Goal: Task Accomplishment & Management: Use online tool/utility

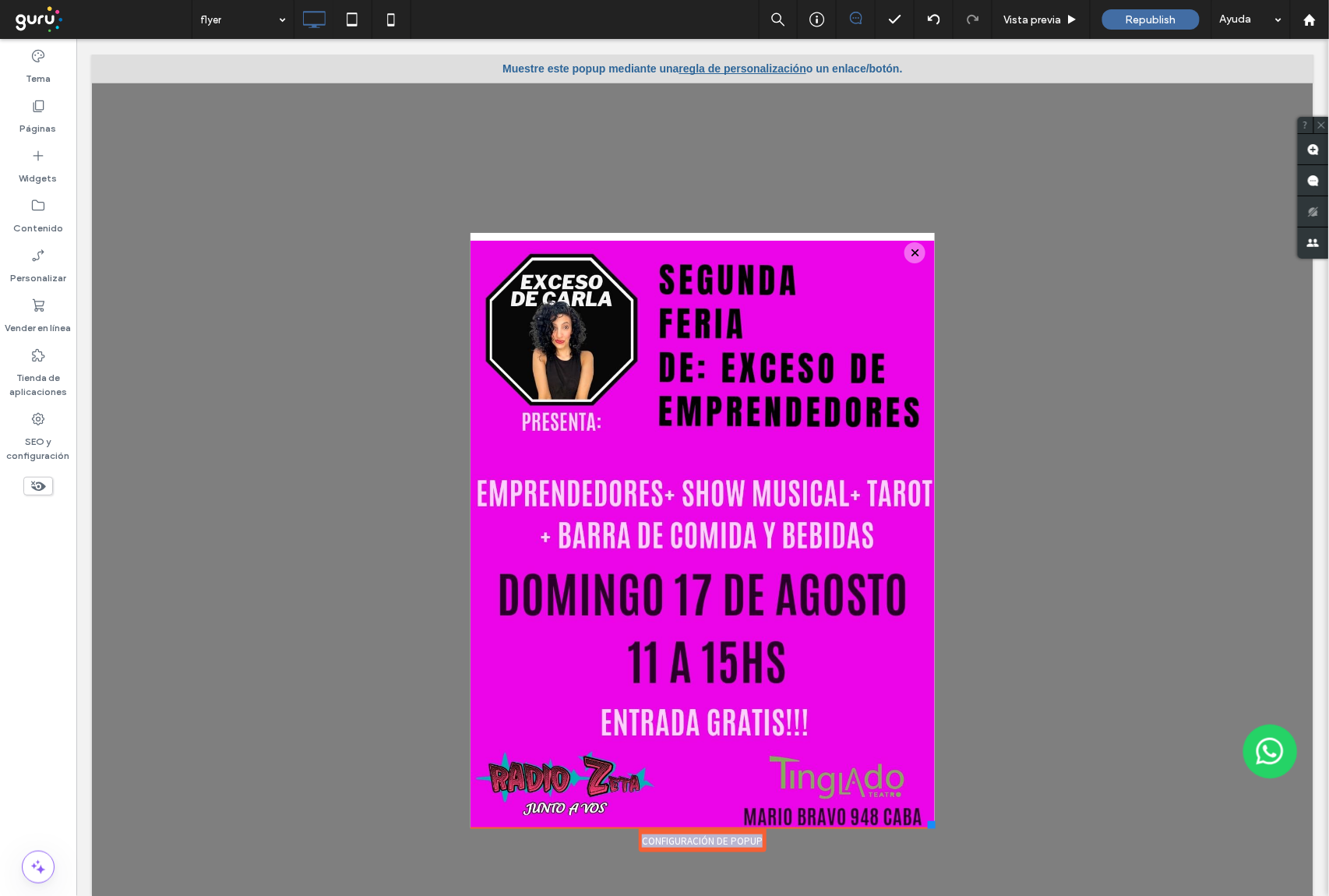
scroll to position [15, 0]
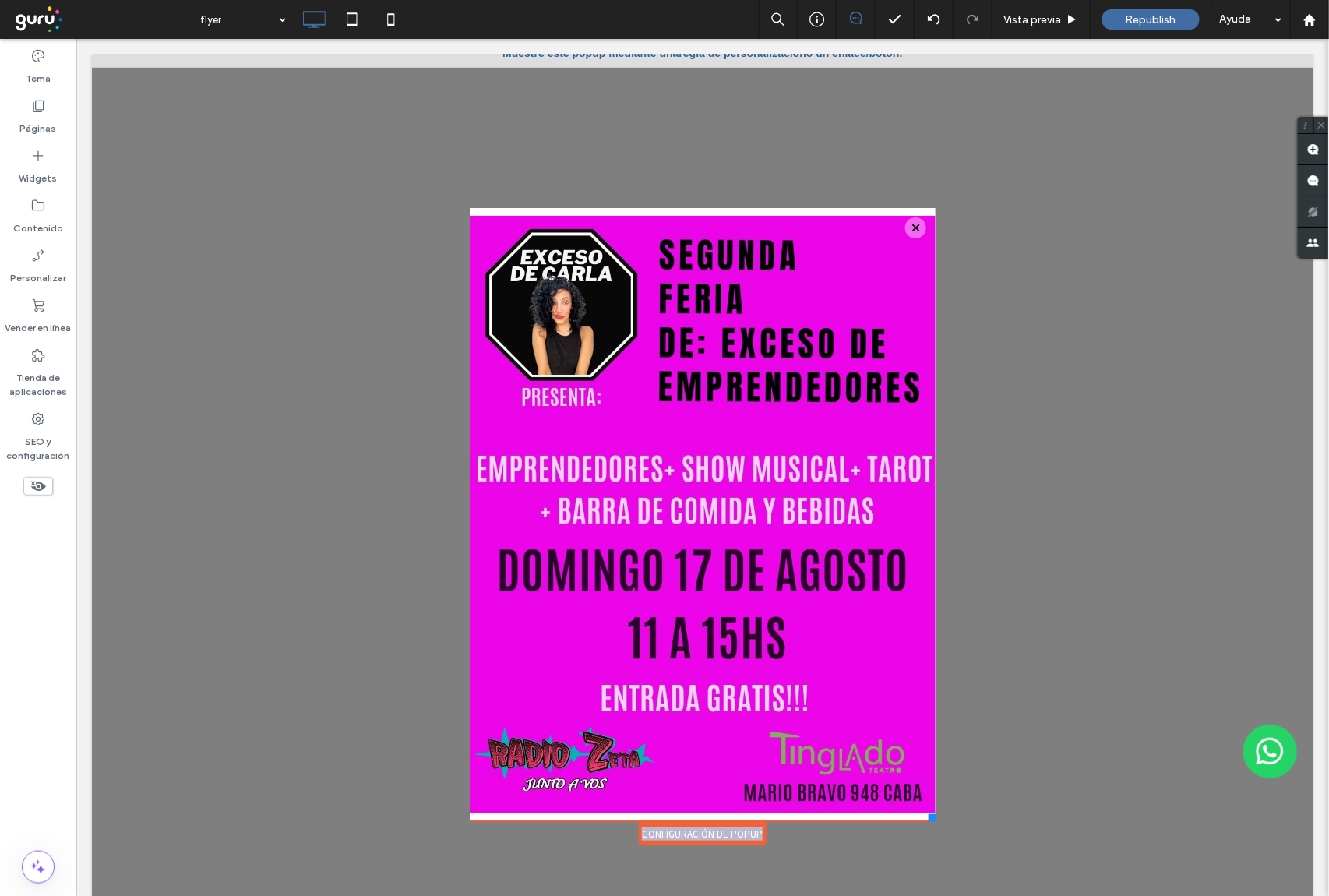
click at [928, 817] on div at bounding box center [931, 816] width 8 height 8
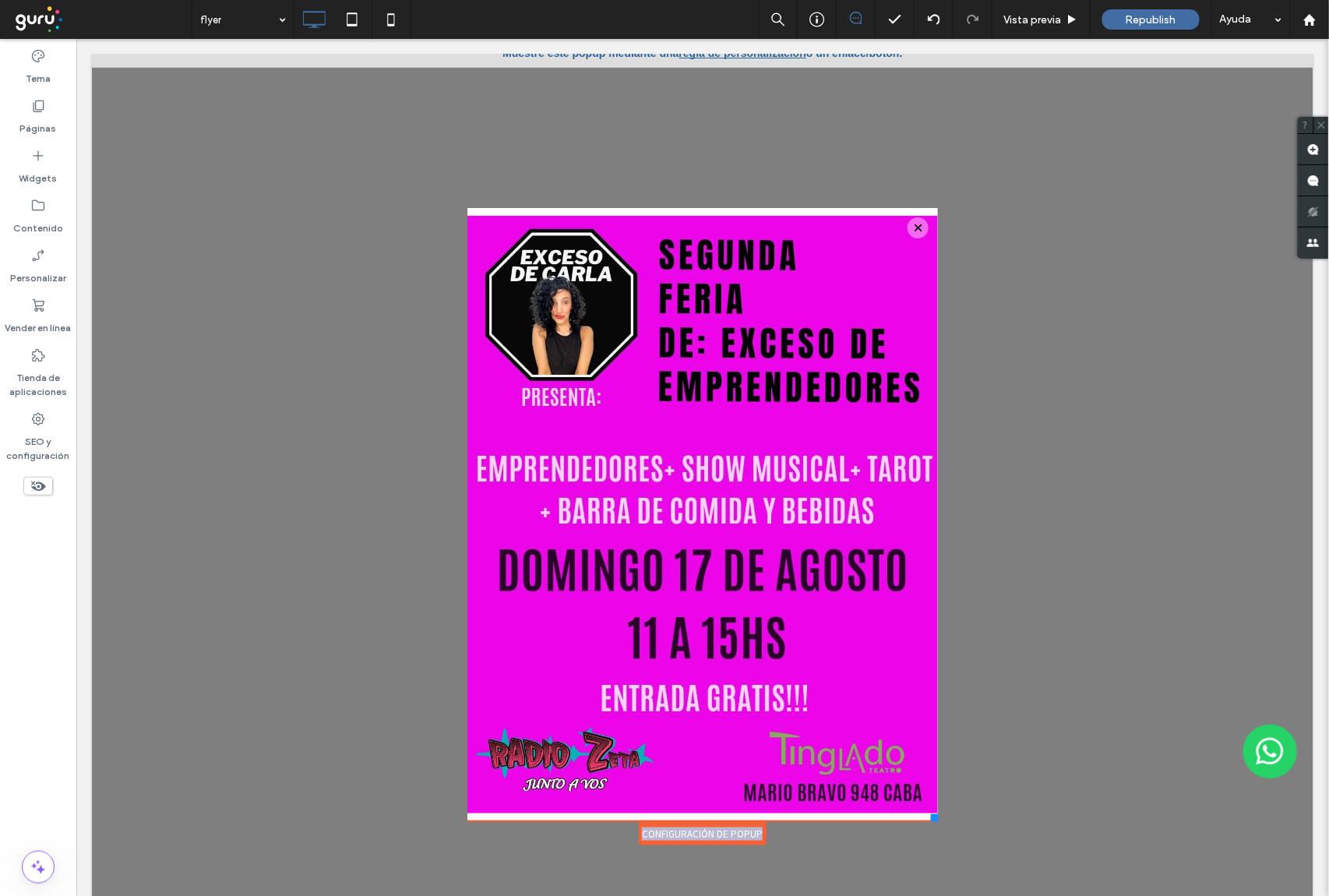
click at [664, 836] on div "Configuración de popup" at bounding box center [702, 832] width 128 height 24
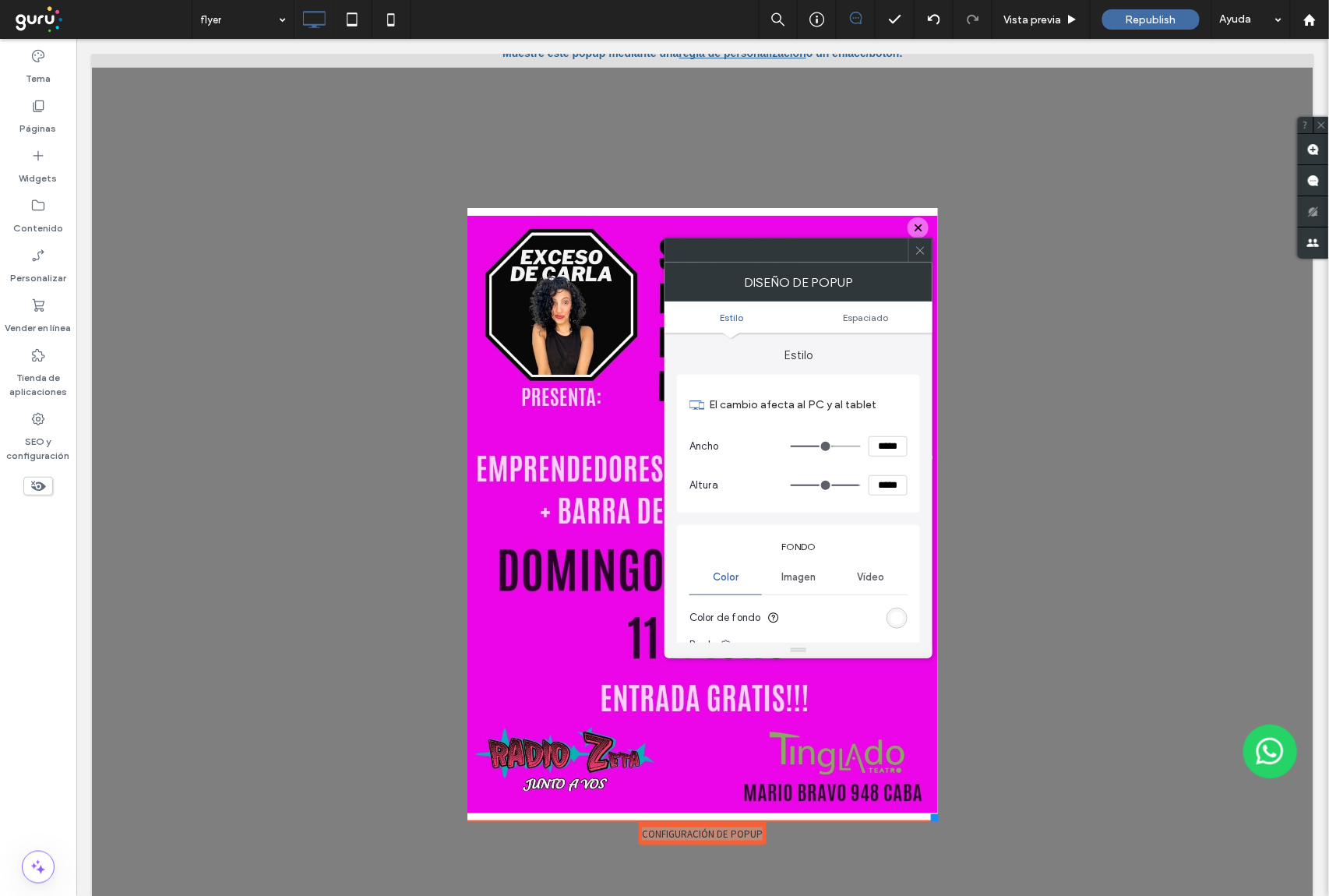
click at [893, 621] on div "rgb(255, 255, 255)" at bounding box center [897, 619] width 14 height 14
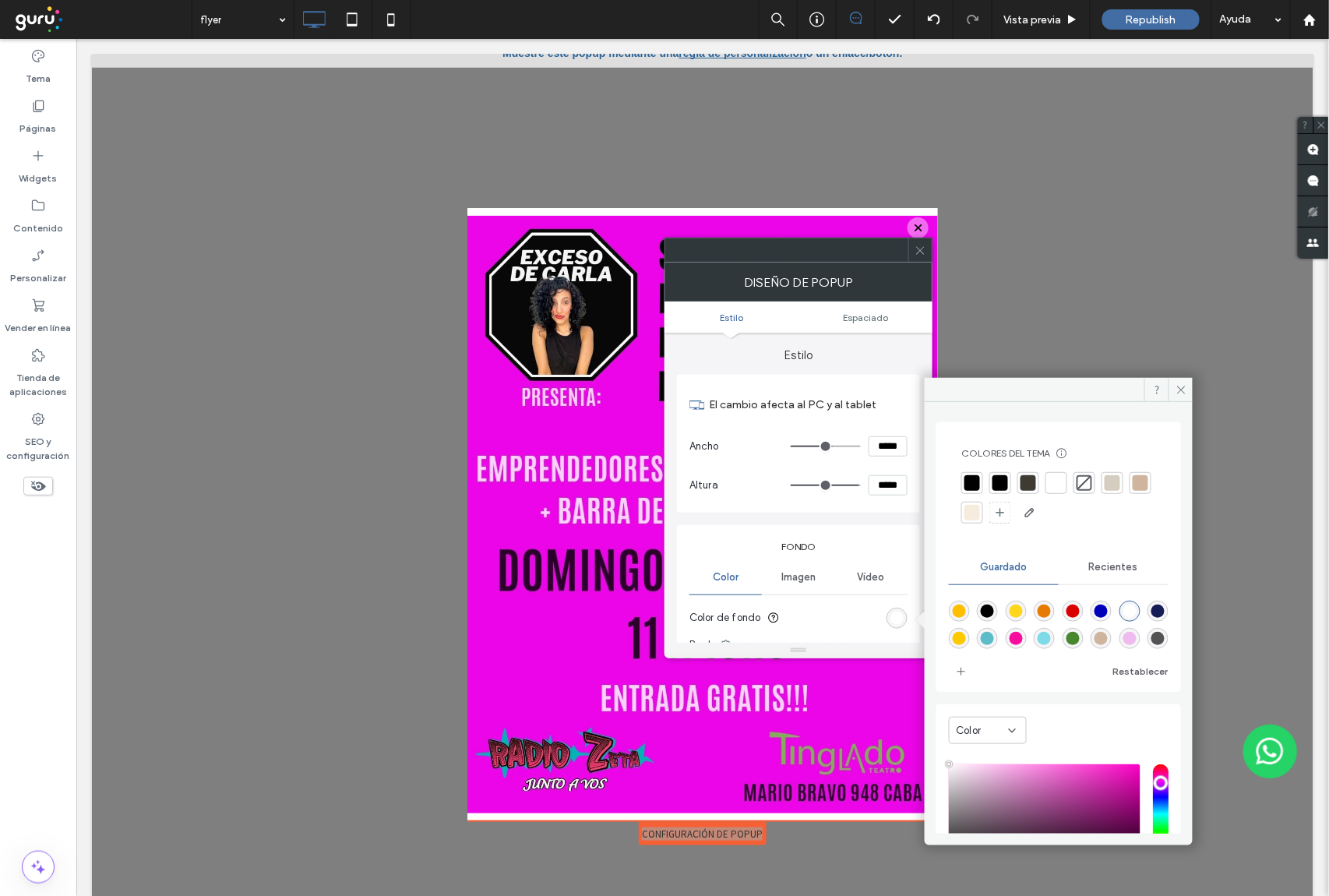
type input "***"
click at [1152, 782] on input "hue" at bounding box center [1160, 813] width 15 height 99
click at [1125, 781] on div "saturation and value" at bounding box center [1045, 813] width 192 height 99
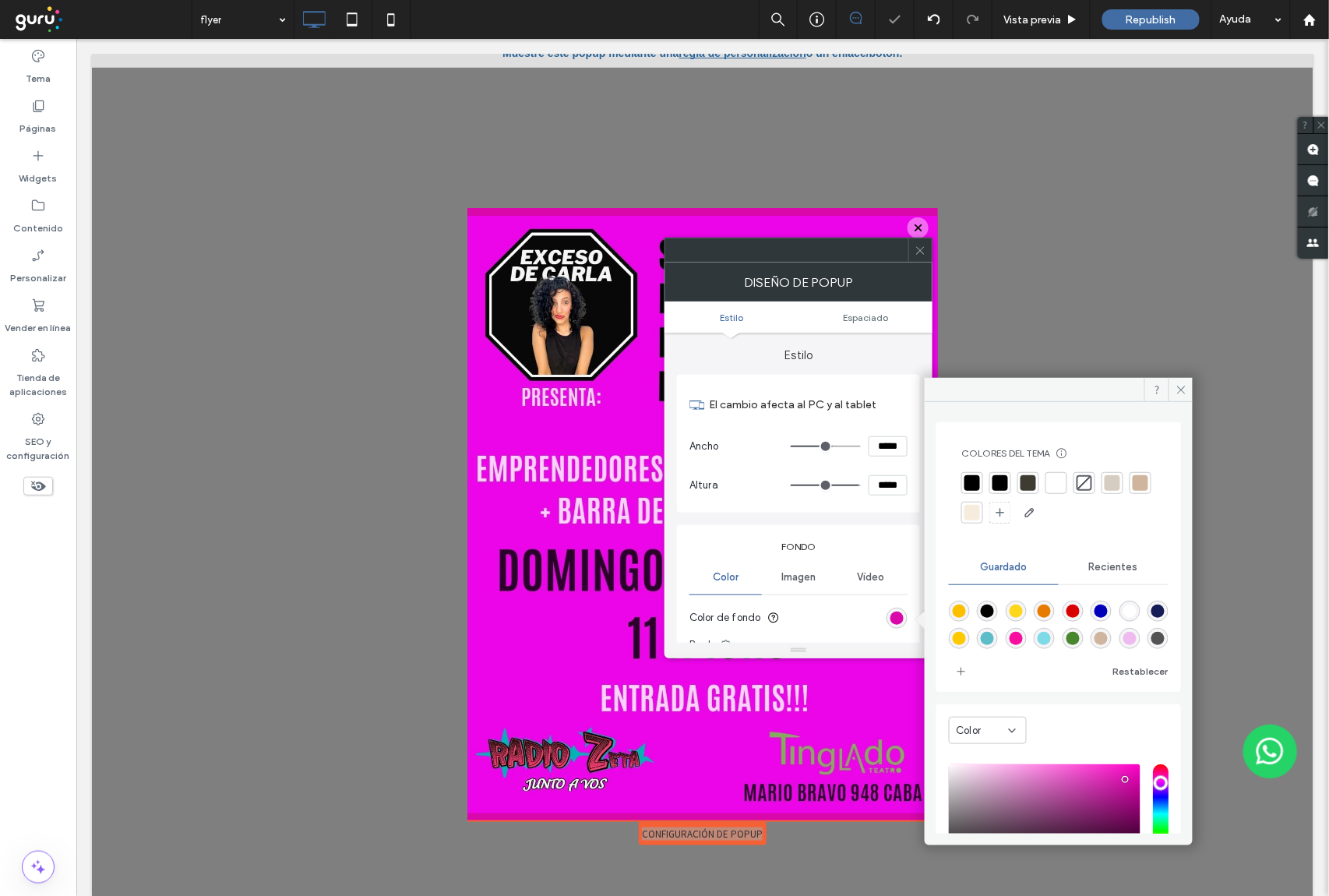
click at [1113, 786] on div "saturation and value" at bounding box center [1045, 813] width 192 height 99
click at [1098, 782] on div "saturation and value" at bounding box center [1045, 813] width 192 height 99
click at [1113, 792] on div "saturation and value" at bounding box center [1045, 813] width 192 height 99
click at [1097, 790] on div "saturation and value" at bounding box center [1045, 813] width 192 height 99
click at [1094, 788] on div "saturation and value" at bounding box center [1045, 813] width 192 height 99
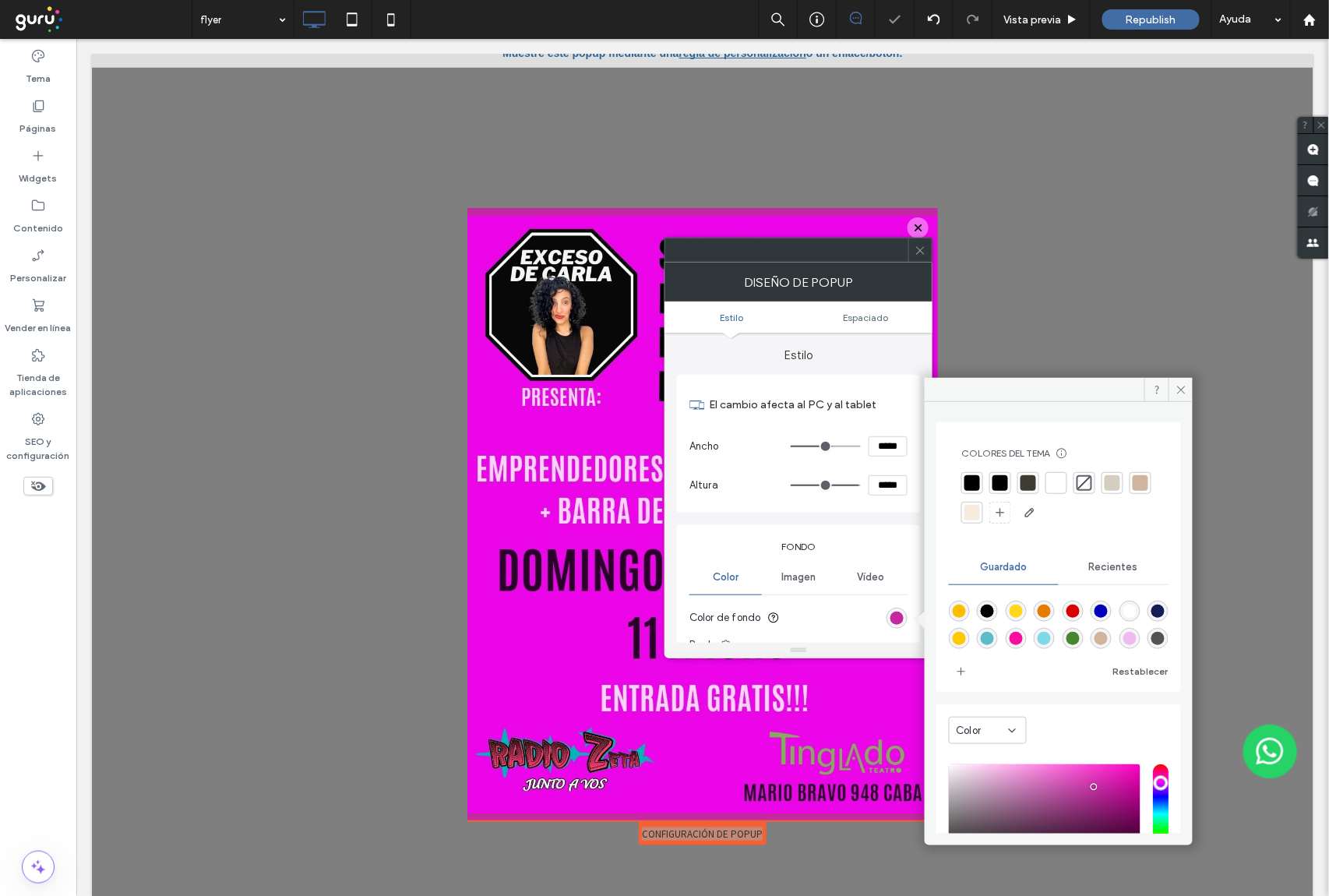
click at [1076, 776] on div "saturation and value" at bounding box center [1045, 813] width 192 height 99
click at [1085, 782] on div "saturation and value" at bounding box center [1045, 813] width 192 height 99
click at [1091, 773] on div "saturation and value" at bounding box center [1045, 813] width 192 height 99
click at [1103, 773] on div "saturation and value" at bounding box center [1045, 813] width 192 height 99
click at [1108, 773] on div "saturation and value" at bounding box center [1045, 813] width 192 height 99
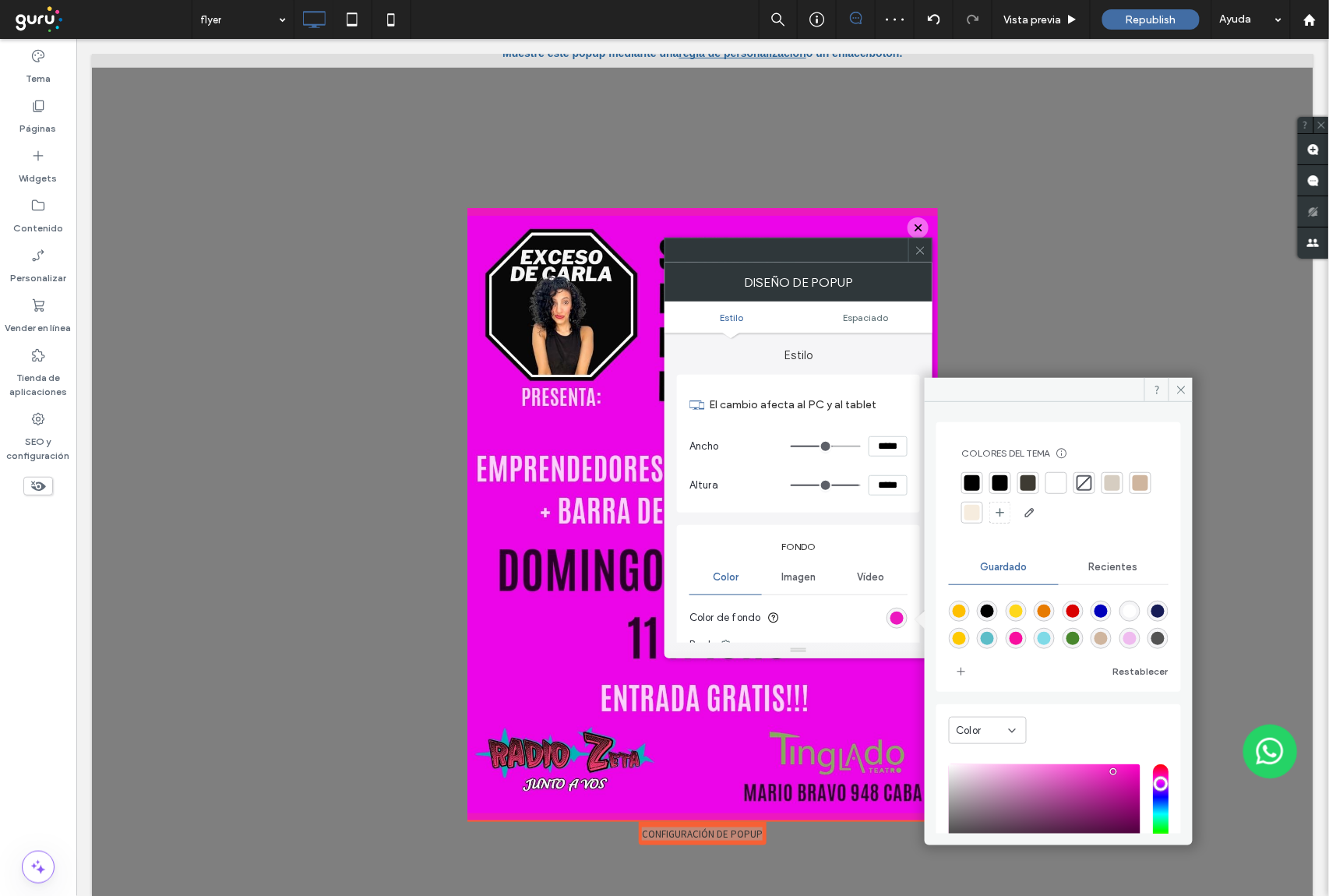
click at [1109, 773] on div "saturation and value" at bounding box center [1045, 813] width 192 height 99
click at [1109, 779] on div "saturation and value" at bounding box center [1045, 813] width 192 height 99
click at [1102, 782] on div "saturation and value" at bounding box center [1045, 813] width 192 height 99
drag, startPoint x: 1108, startPoint y: 770, endPoint x: 1120, endPoint y: 782, distance: 17.0
click at [1122, 777] on div "saturation and value" at bounding box center [1045, 813] width 192 height 99
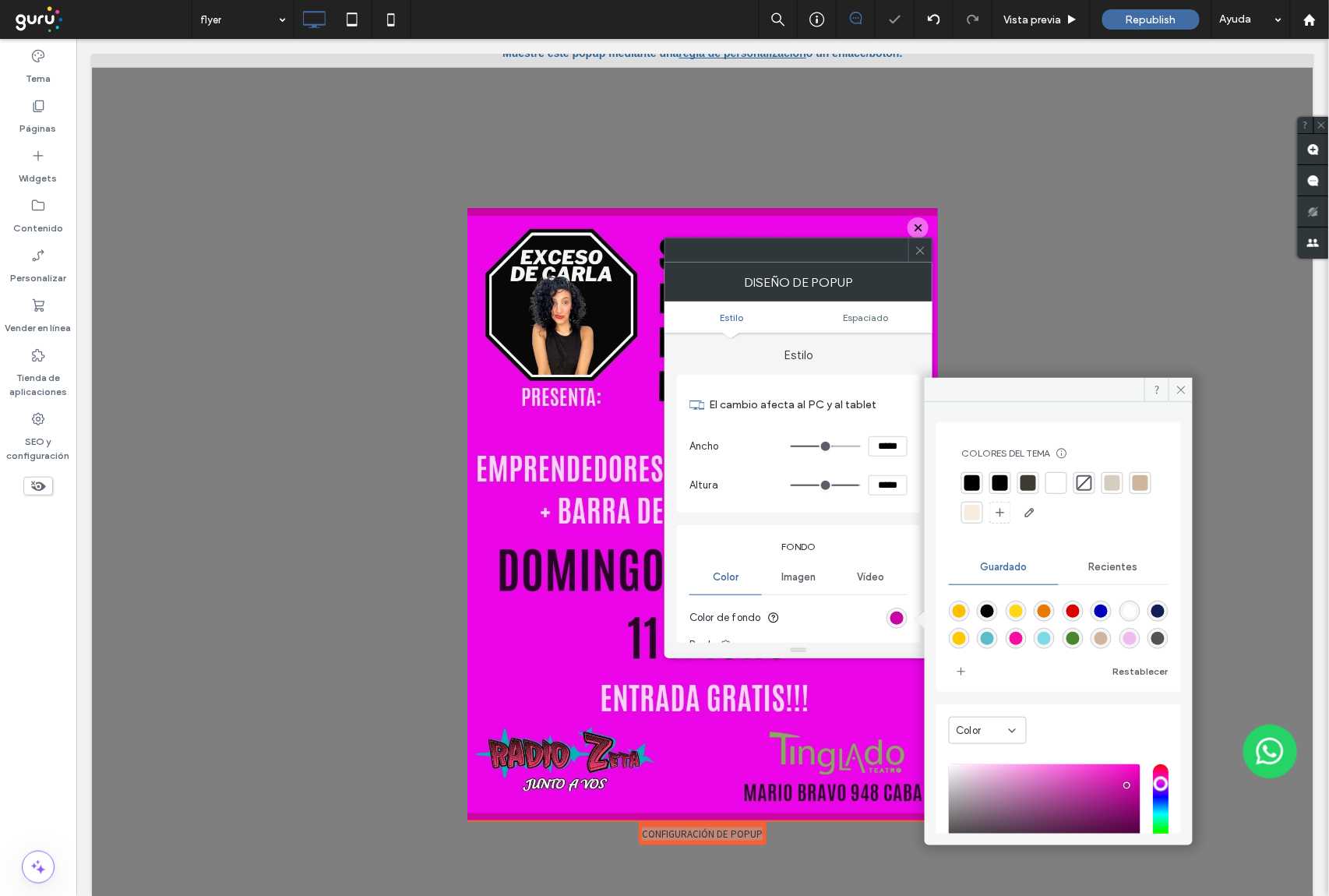
click at [1128, 788] on div "saturation and value" at bounding box center [1045, 813] width 192 height 99
drag, startPoint x: 1113, startPoint y: 794, endPoint x: 1100, endPoint y: 794, distance: 13.0
click at [1109, 794] on div "saturation and value" at bounding box center [1045, 813] width 192 height 99
drag, startPoint x: 1088, startPoint y: 792, endPoint x: 1069, endPoint y: 792, distance: 19.0
click at [1085, 792] on div "saturation and value" at bounding box center [1045, 813] width 192 height 99
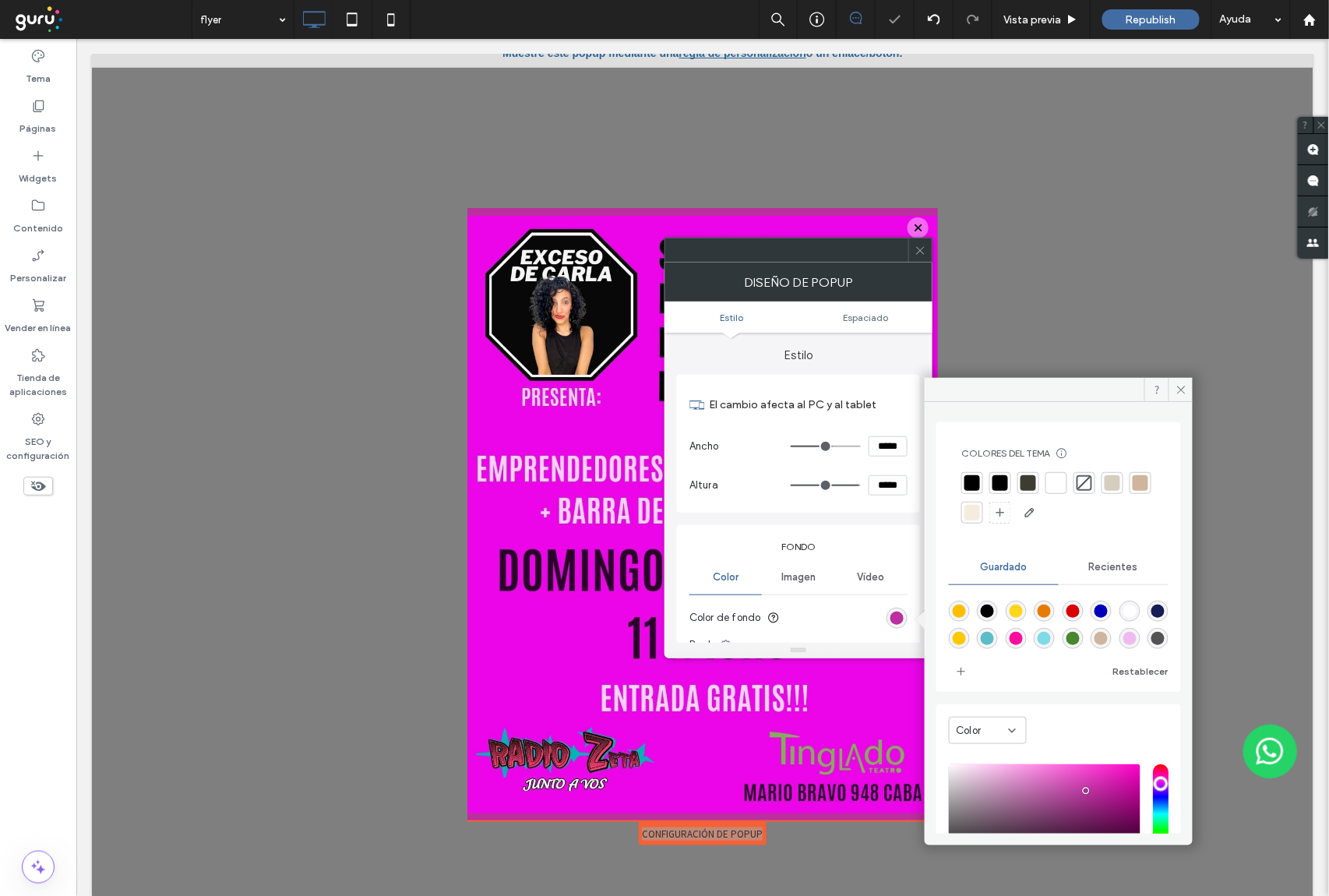
drag, startPoint x: 1069, startPoint y: 792, endPoint x: 1063, endPoint y: 781, distance: 12.5
click at [1067, 792] on div "saturation and value" at bounding box center [1045, 813] width 192 height 99
click at [1060, 770] on div "saturation and value" at bounding box center [1045, 813] width 192 height 99
click at [1089, 773] on div "saturation and value" at bounding box center [1045, 813] width 192 height 99
click at [1097, 773] on div "saturation and value" at bounding box center [1045, 813] width 192 height 99
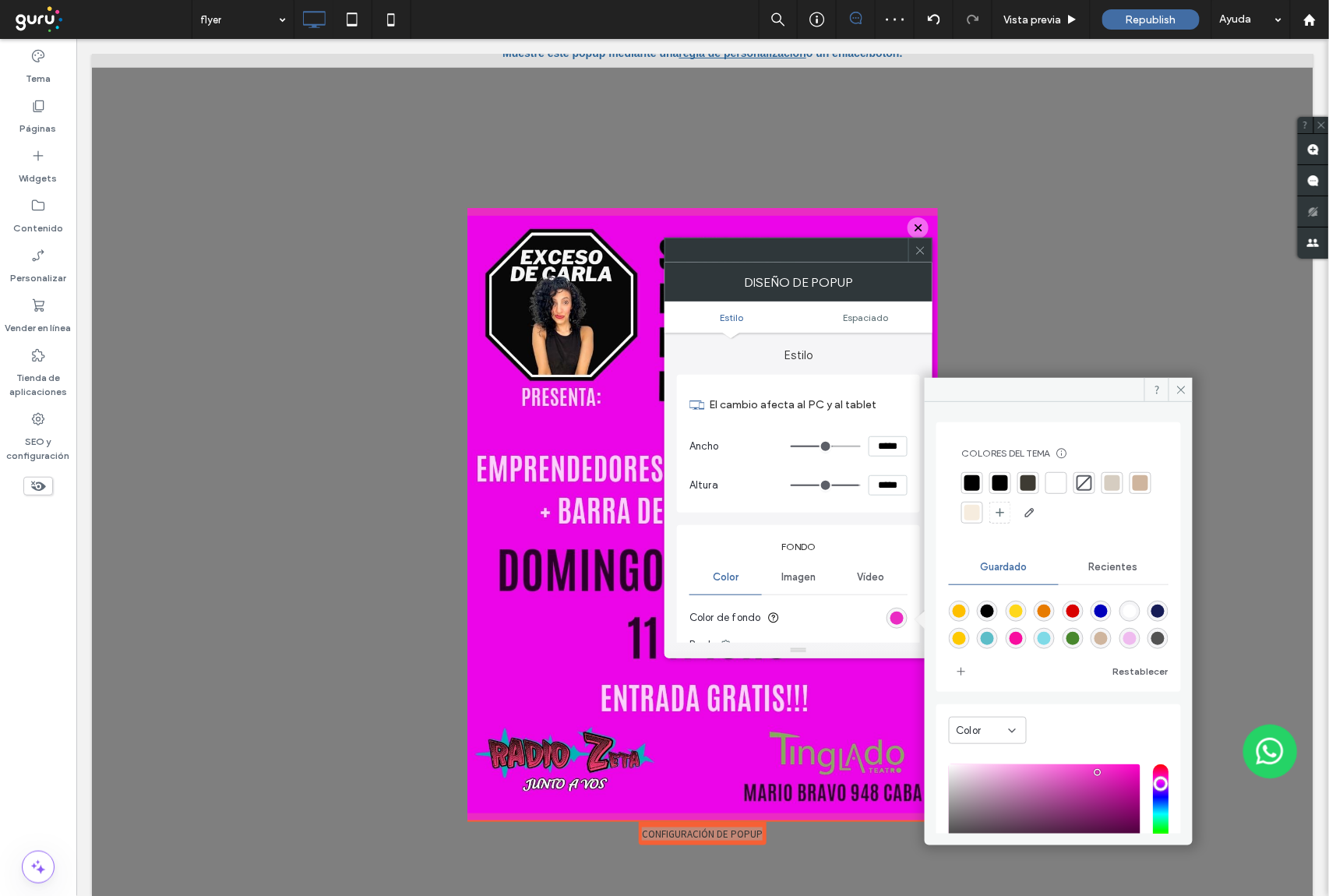
click at [1097, 782] on div "saturation and value" at bounding box center [1045, 813] width 192 height 99
click at [1097, 773] on div "saturation and value" at bounding box center [1045, 813] width 192 height 99
click at [1101, 771] on div "saturation and value" at bounding box center [1045, 813] width 192 height 99
click at [1100, 773] on div "pointer" at bounding box center [1101, 770] width 5 height 5
click at [1105, 768] on div "saturation and value" at bounding box center [1045, 813] width 192 height 99
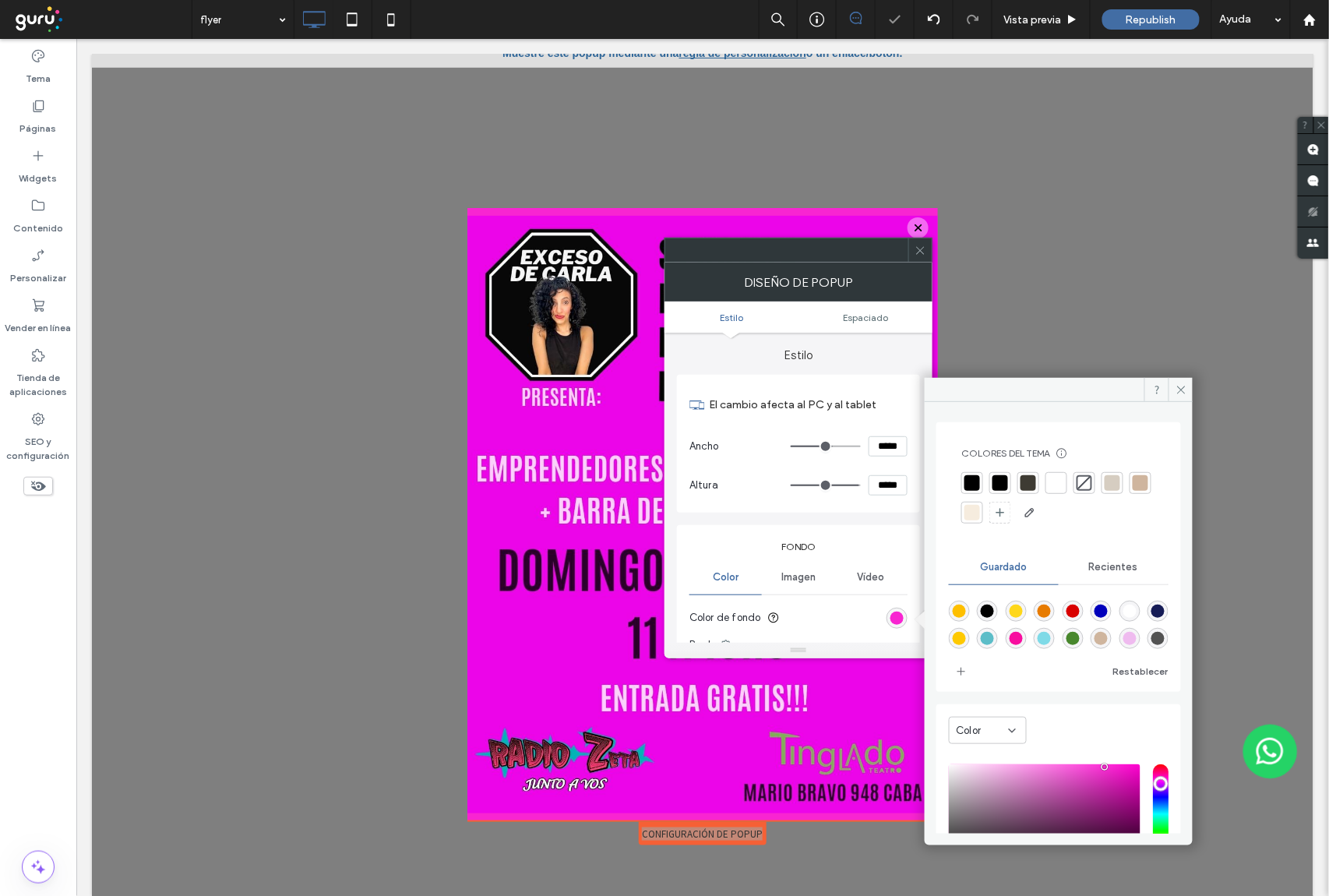
click at [1100, 768] on div "saturation and value" at bounding box center [1045, 813] width 192 height 99
click at [1092, 770] on div "saturation and value" at bounding box center [1045, 813] width 192 height 99
click at [1088, 773] on div "saturation and value" at bounding box center [1045, 813] width 192 height 99
click at [1085, 774] on div "saturation and value" at bounding box center [1045, 813] width 192 height 99
type input "*******"
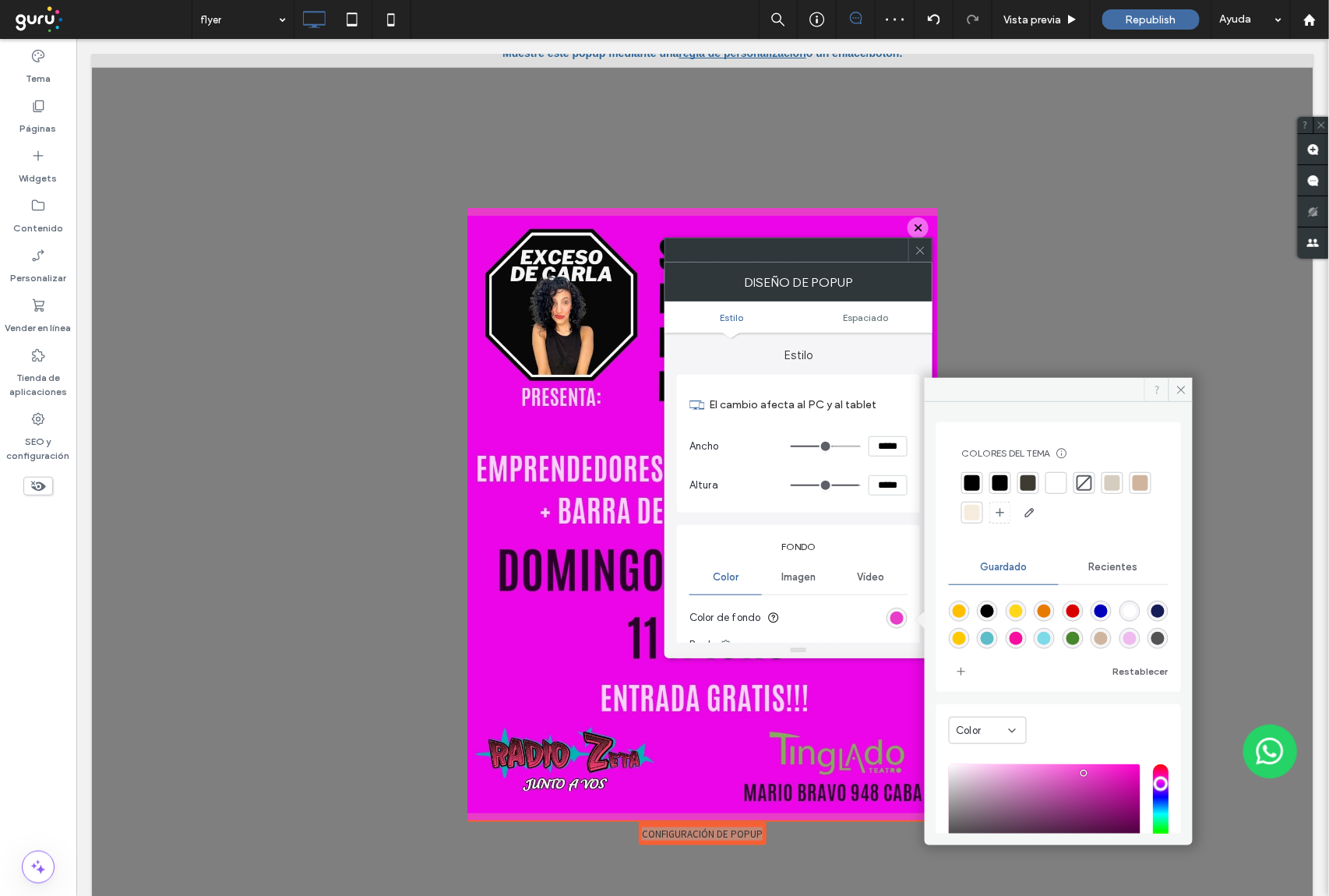
drag, startPoint x: 1175, startPoint y: 391, endPoint x: 1144, endPoint y: 384, distance: 31.8
click at [1161, 389] on div at bounding box center [1059, 389] width 268 height 24
click at [924, 257] on span at bounding box center [921, 250] width 12 height 24
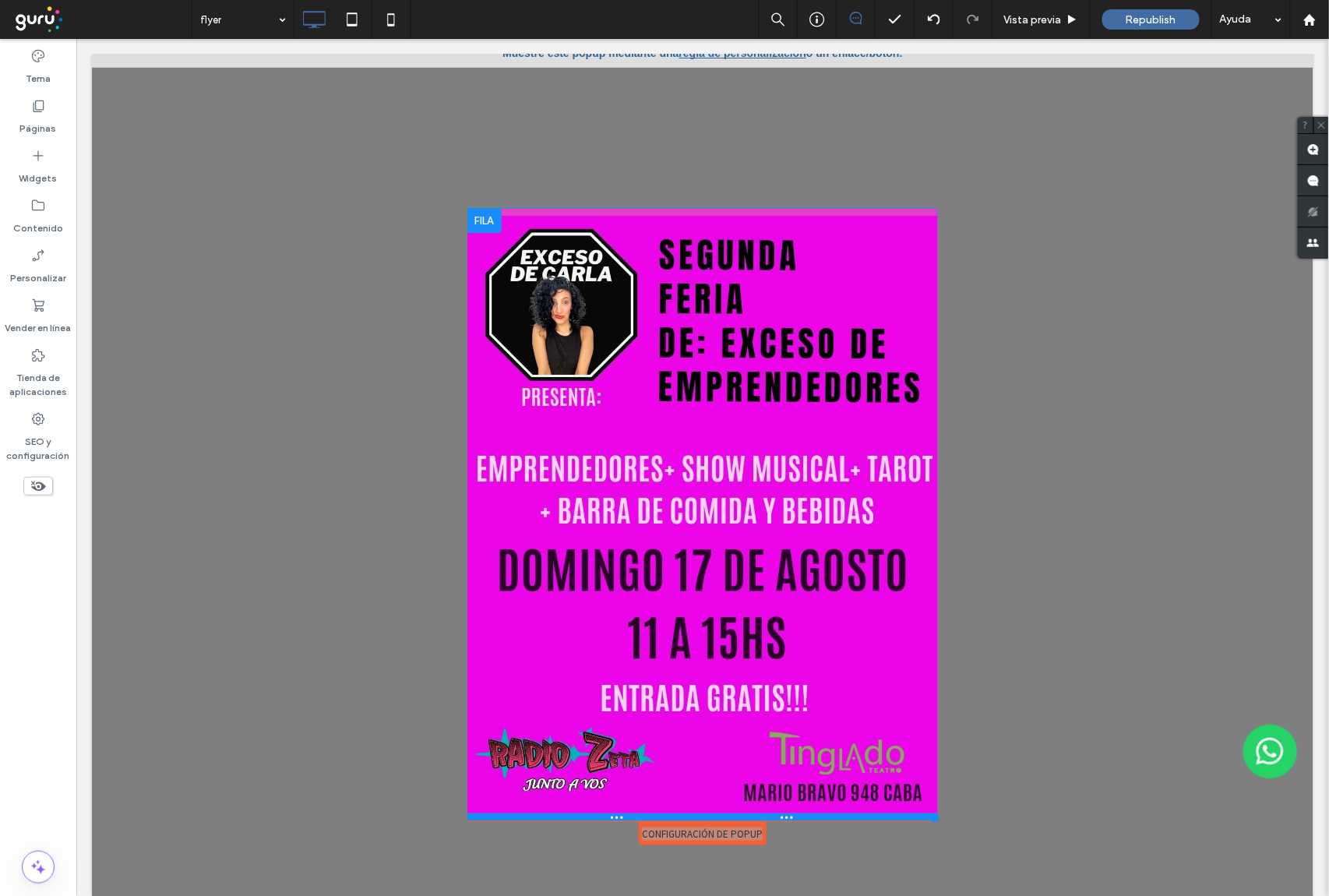
click at [812, 817] on div at bounding box center [702, 815] width 471 height 8
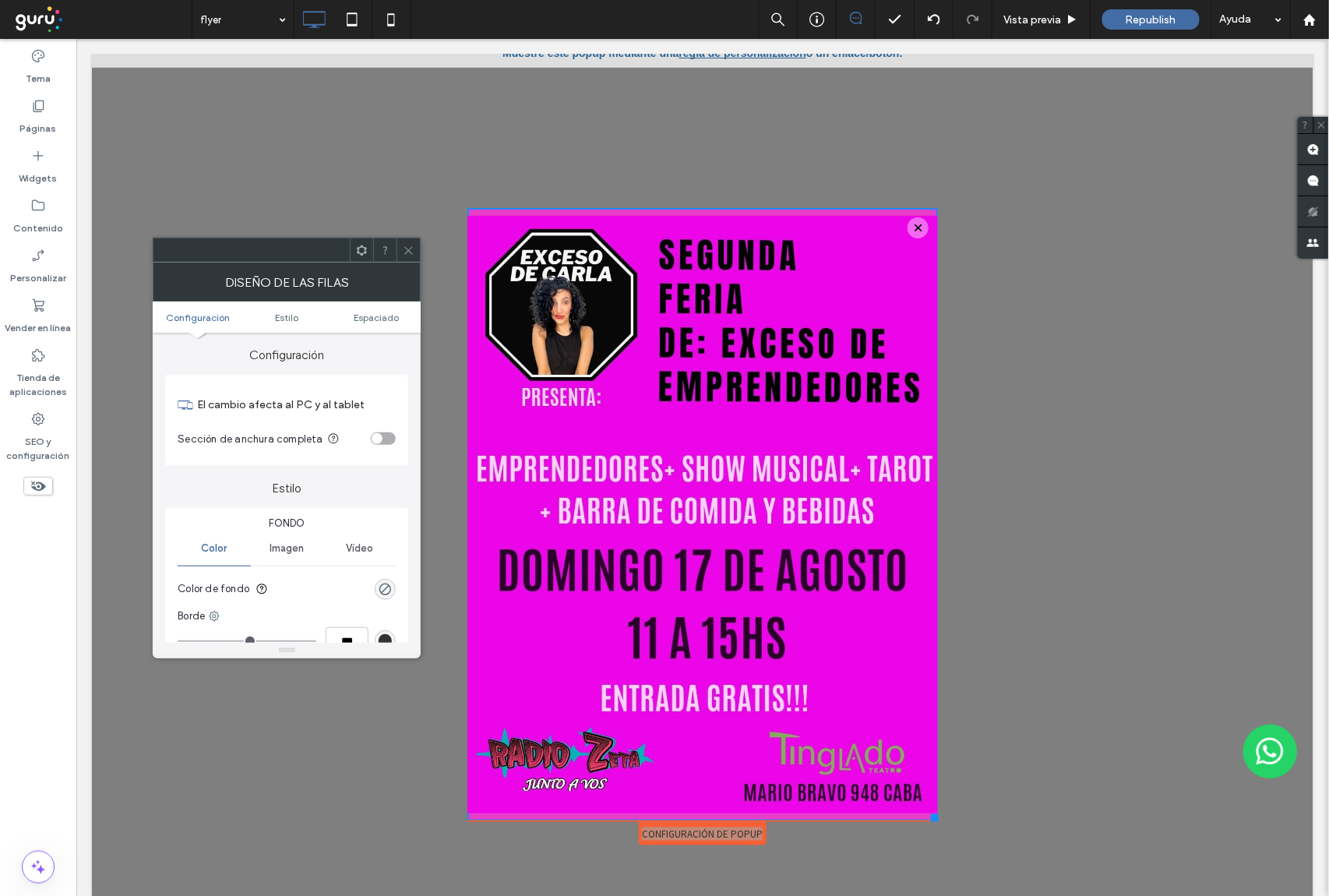
click at [412, 247] on icon at bounding box center [409, 250] width 12 height 12
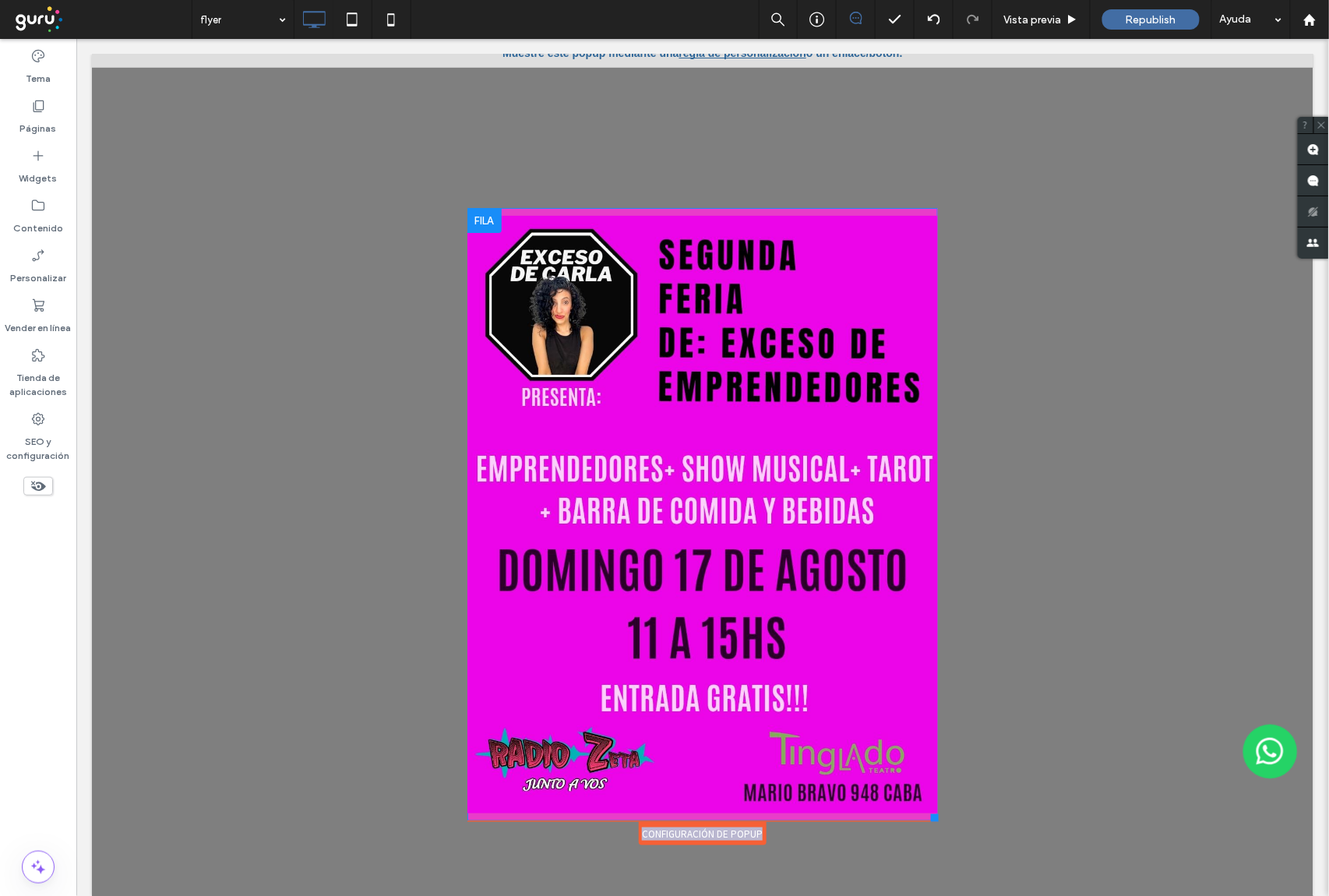
click at [788, 212] on div "Click To Paste" at bounding box center [702, 513] width 471 height 613
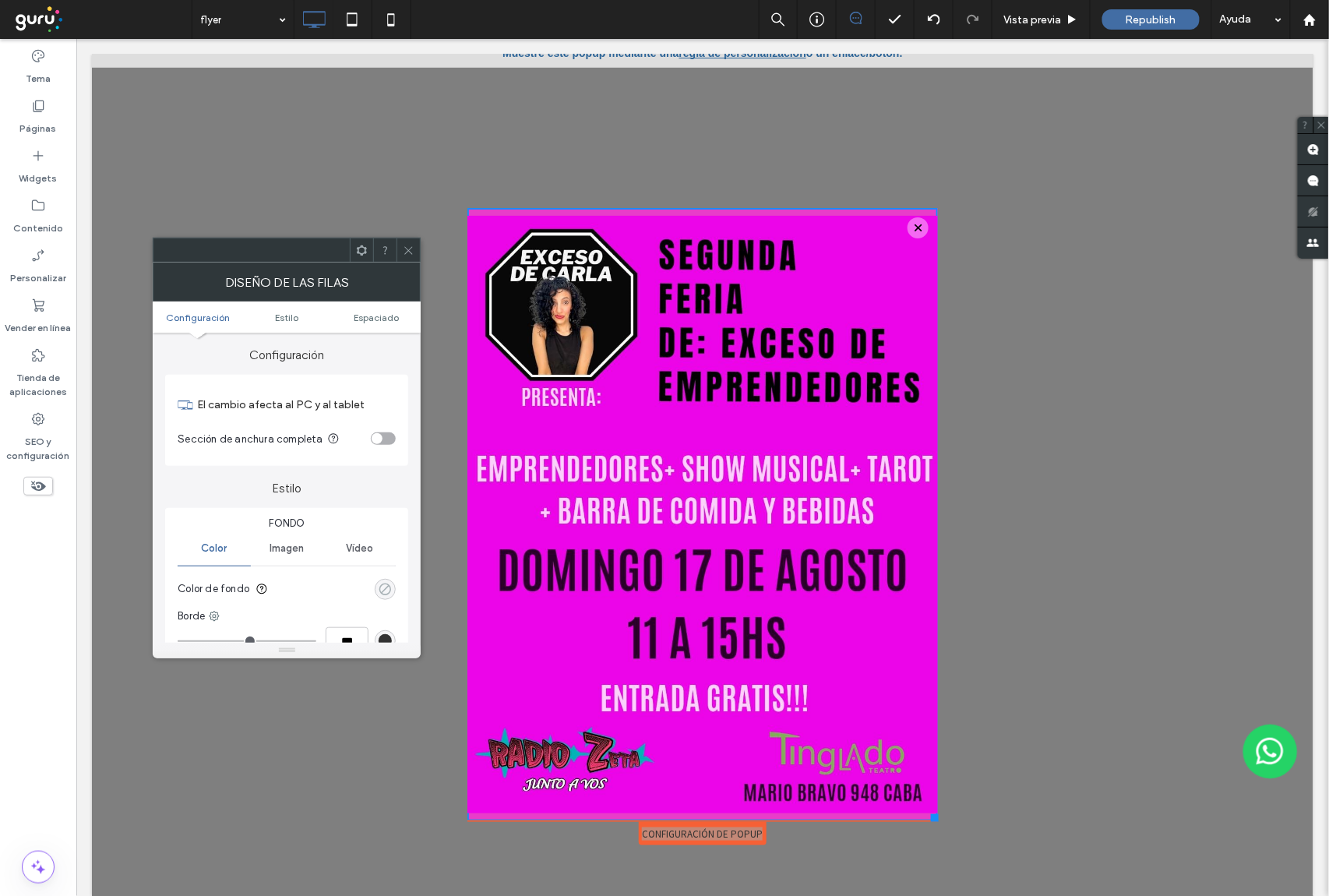
click at [388, 591] on div "rgba(0, 0, 0, 0)" at bounding box center [385, 590] width 14 height 14
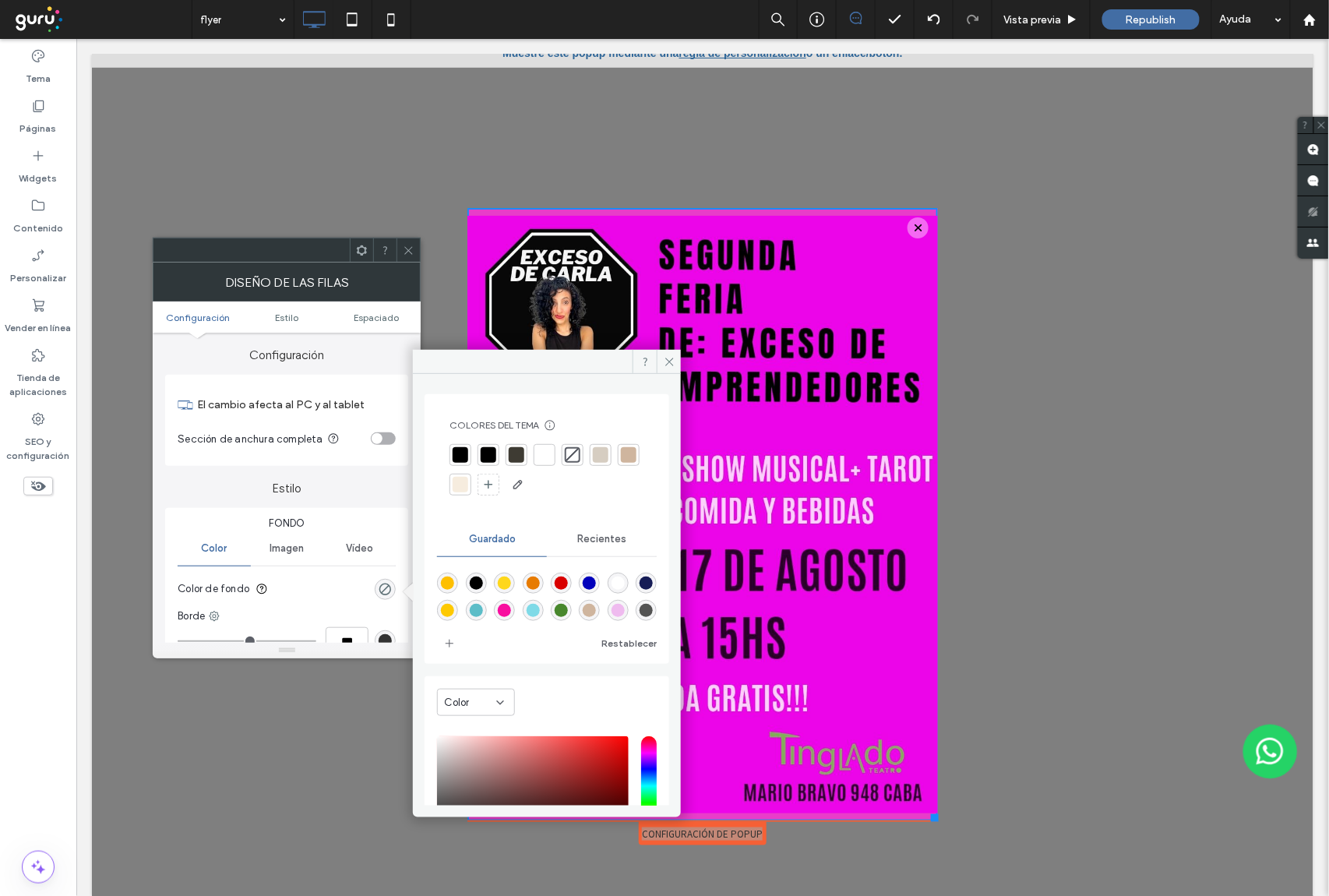
scroll to position [128, 0]
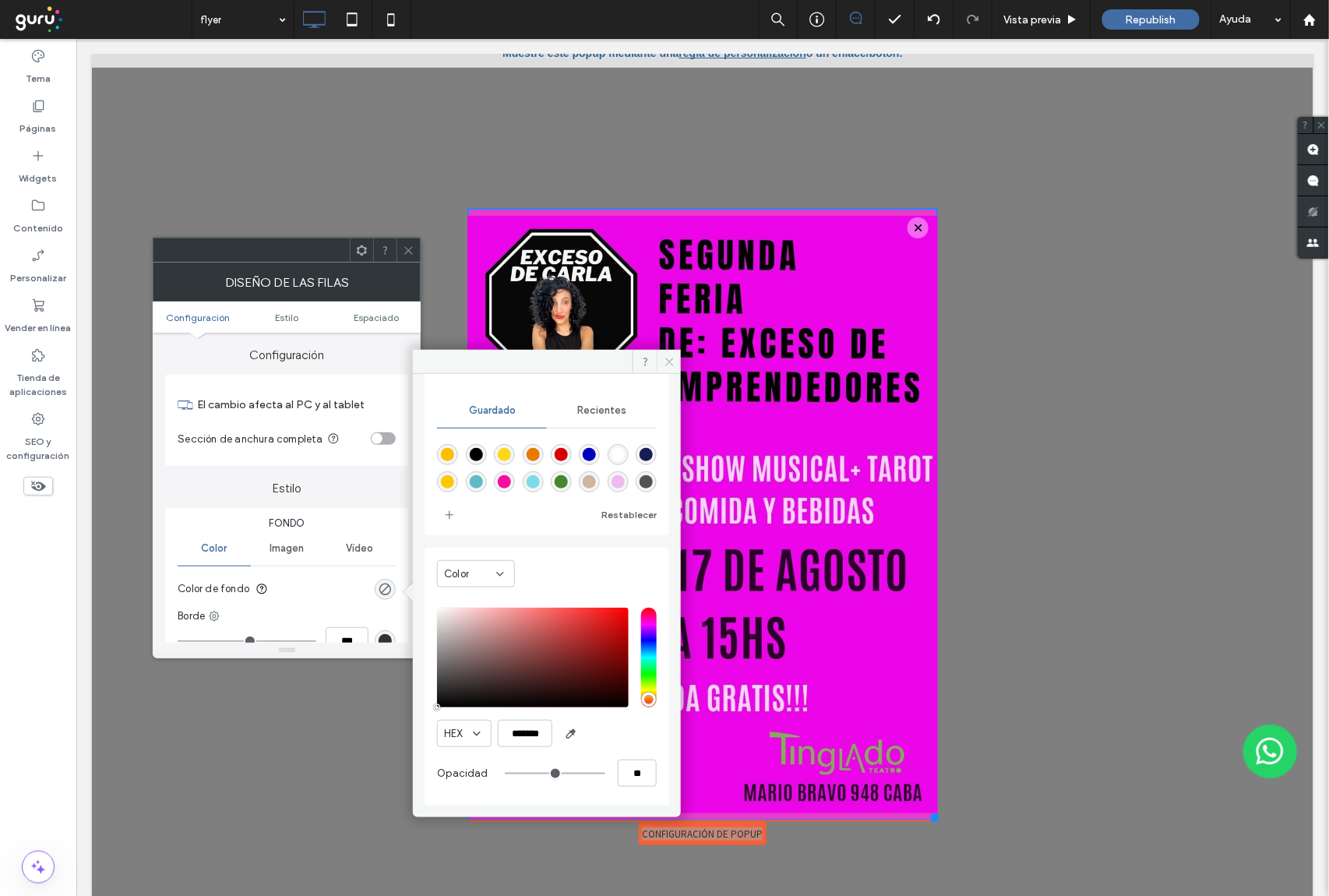
click at [664, 366] on icon at bounding box center [670, 361] width 12 height 12
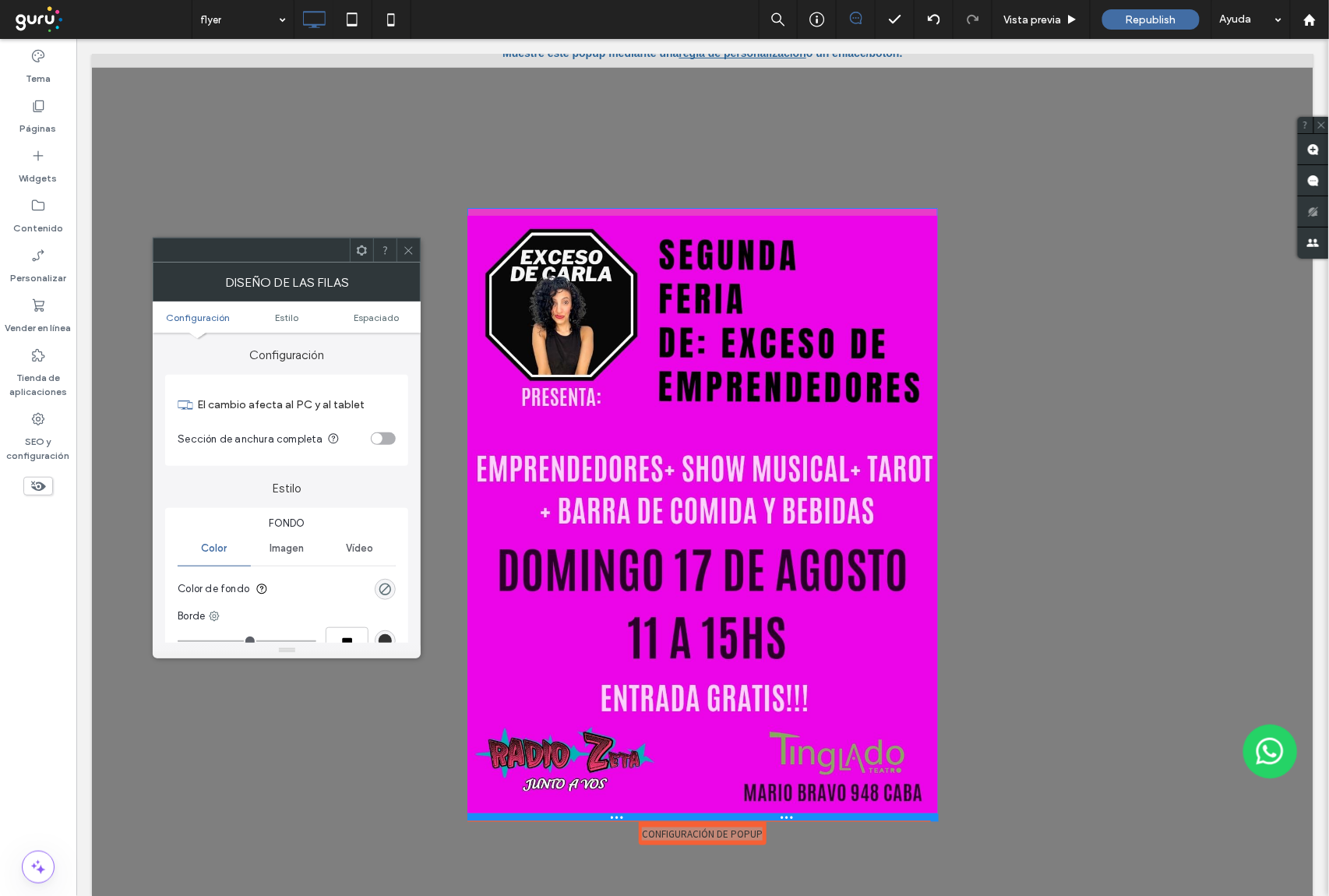
click at [745, 819] on div at bounding box center [702, 815] width 471 height 8
click at [749, 817] on div at bounding box center [702, 815] width 471 height 8
click at [414, 253] on icon at bounding box center [409, 250] width 12 height 12
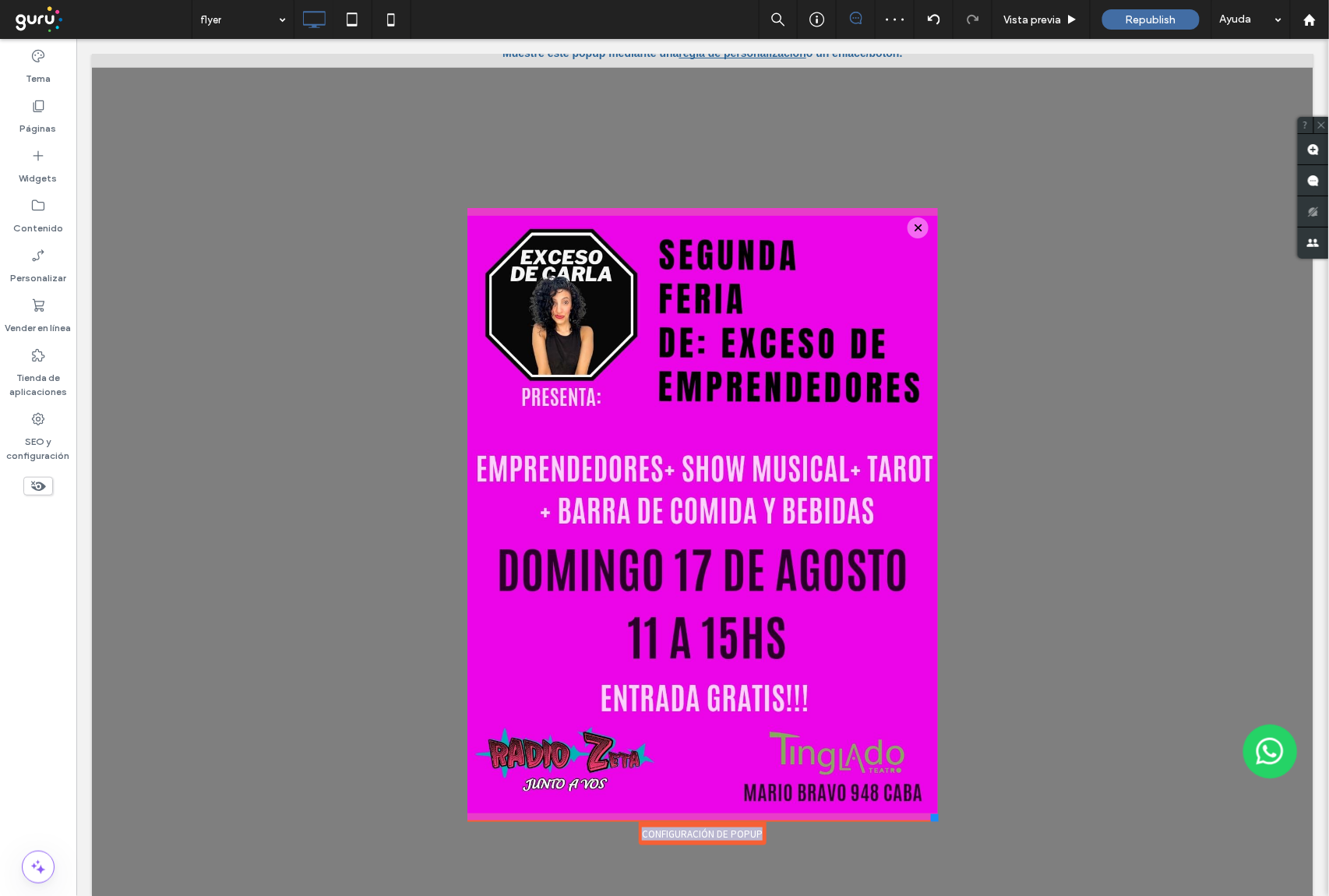
click at [729, 828] on div "Configuración de popup" at bounding box center [702, 832] width 128 height 24
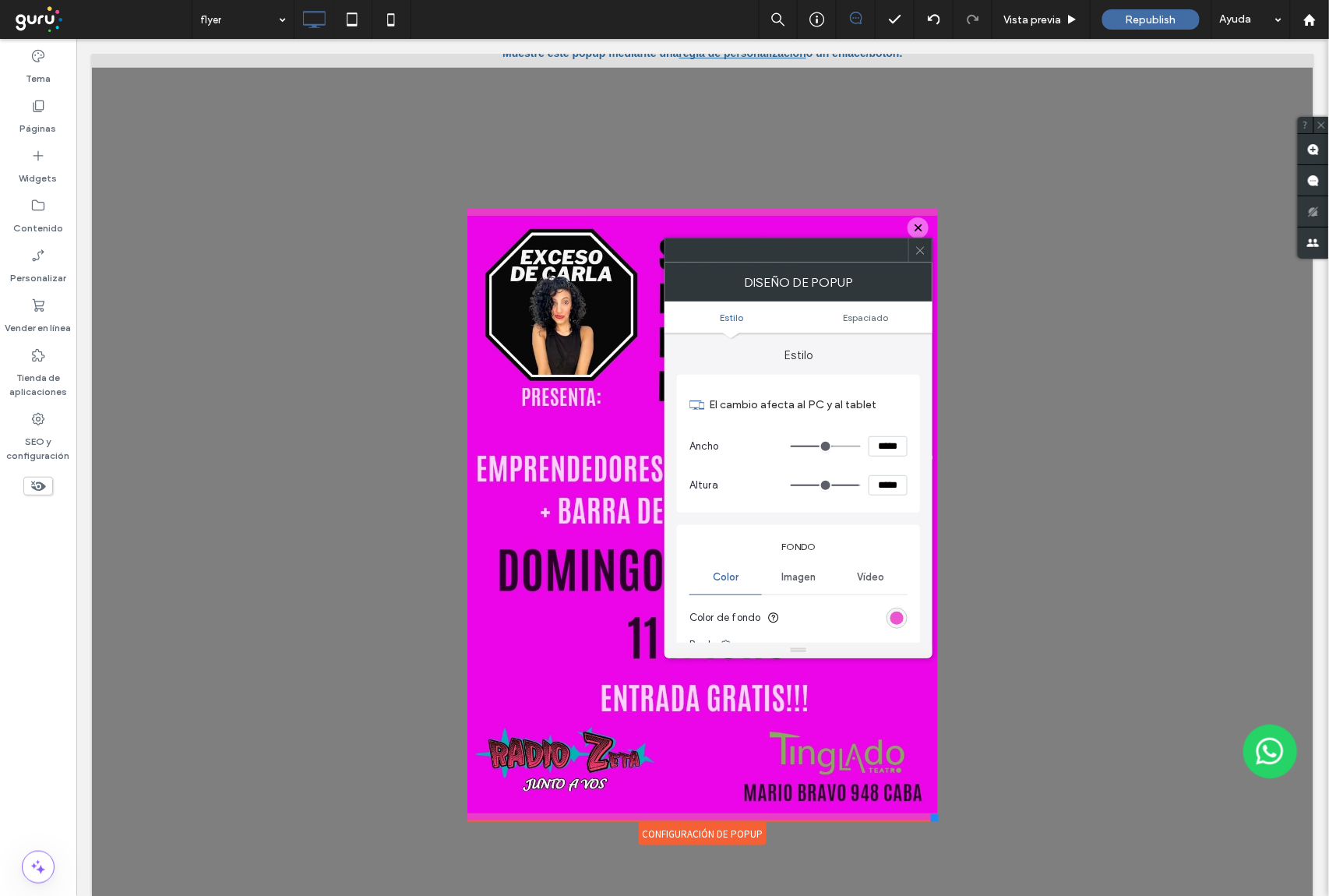
click at [897, 613] on div "rgb(232, 61, 201)" at bounding box center [897, 619] width 14 height 14
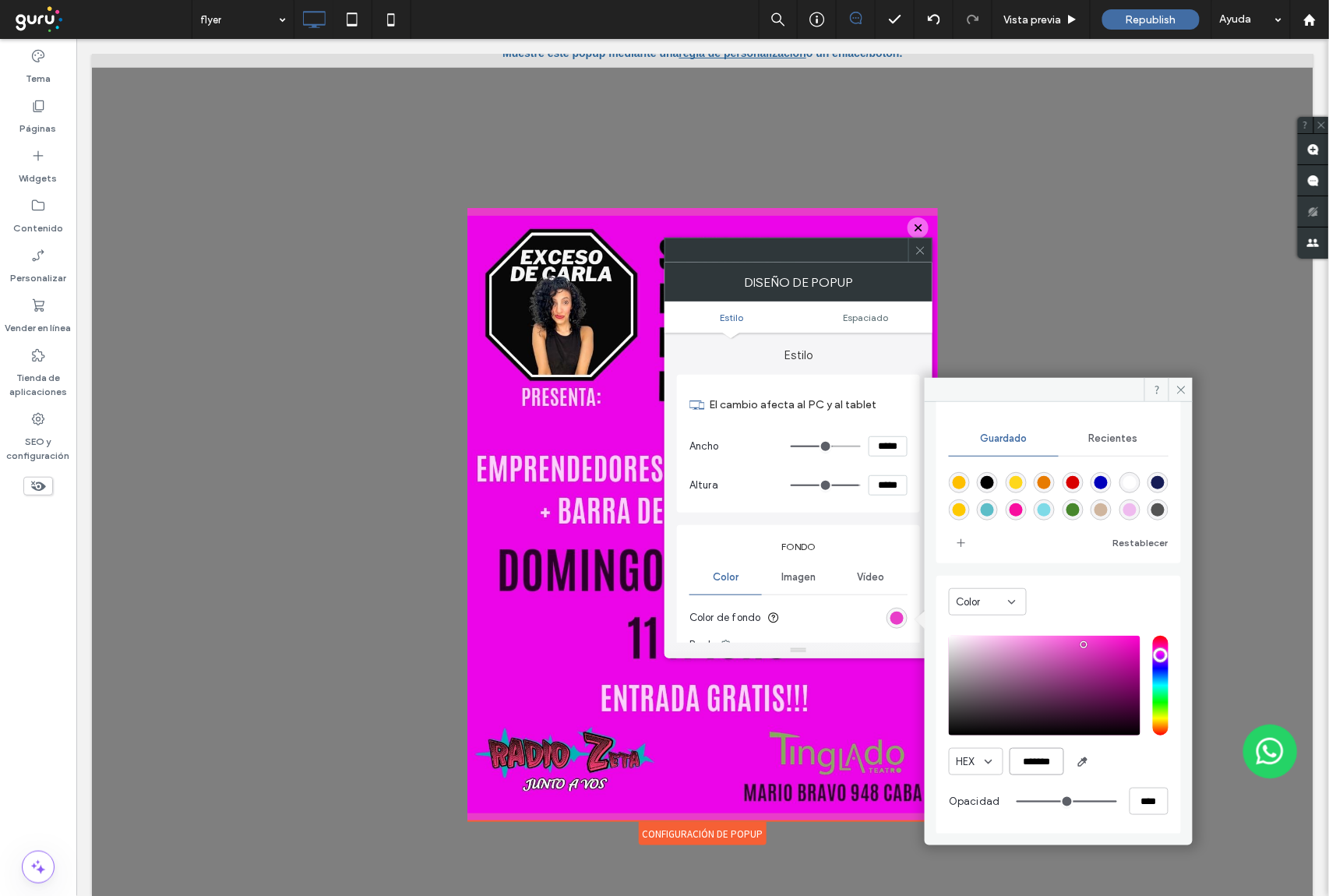
click at [1045, 761] on input "*******" at bounding box center [1037, 761] width 54 height 27
paste input "color picker textbox"
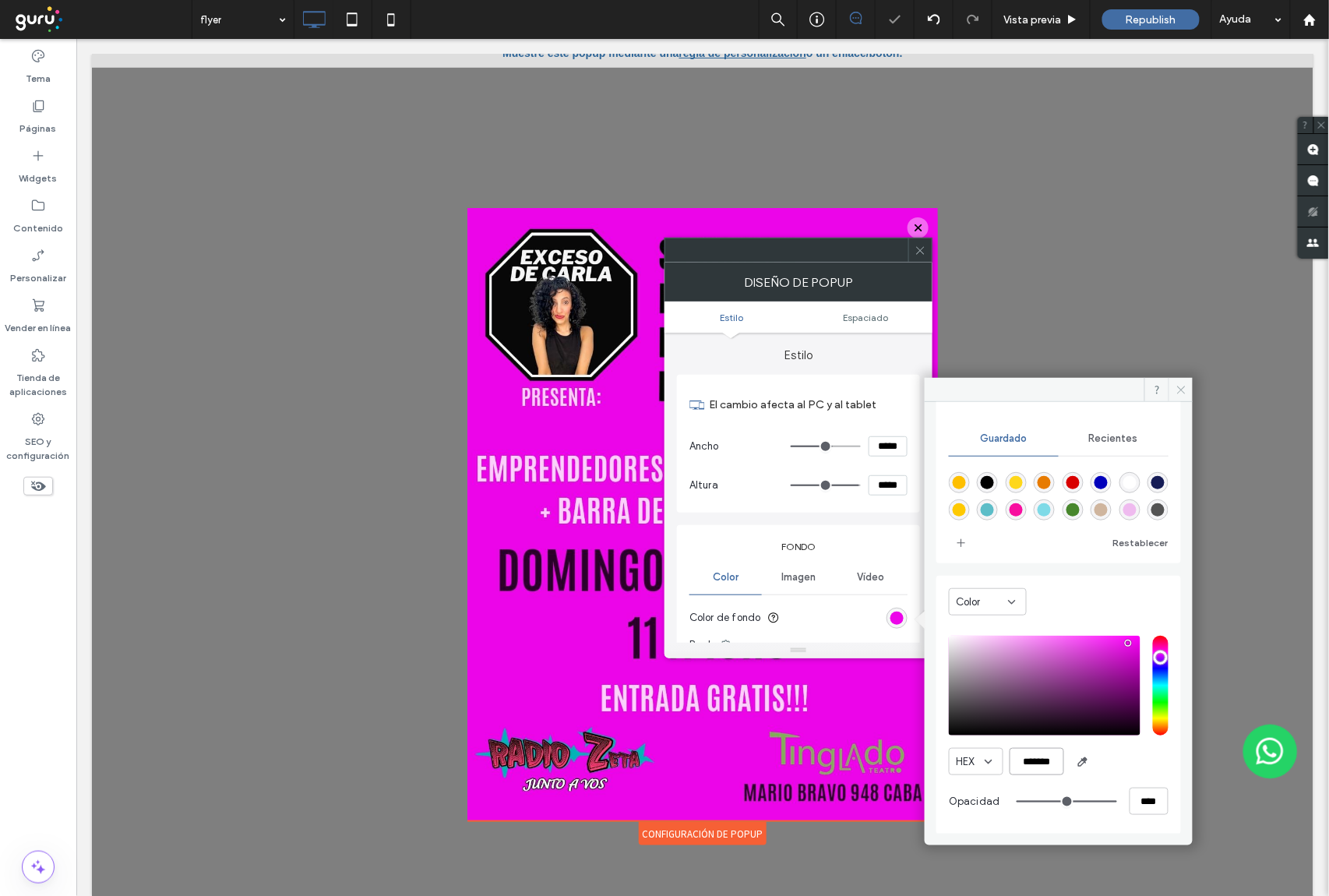
type input "*******"
click at [1182, 387] on icon at bounding box center [1181, 390] width 12 height 12
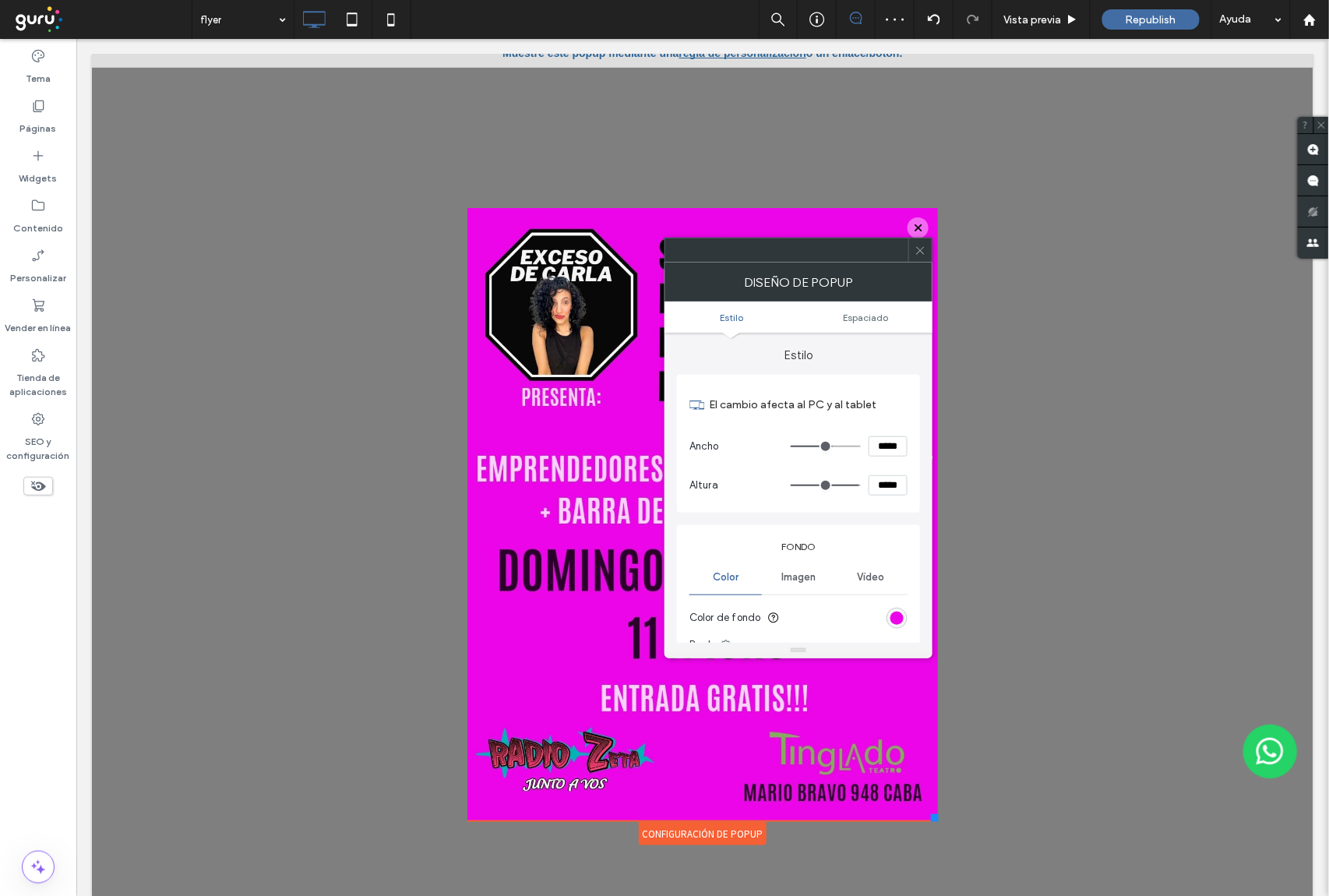
click at [917, 252] on use at bounding box center [919, 249] width 8 height 8
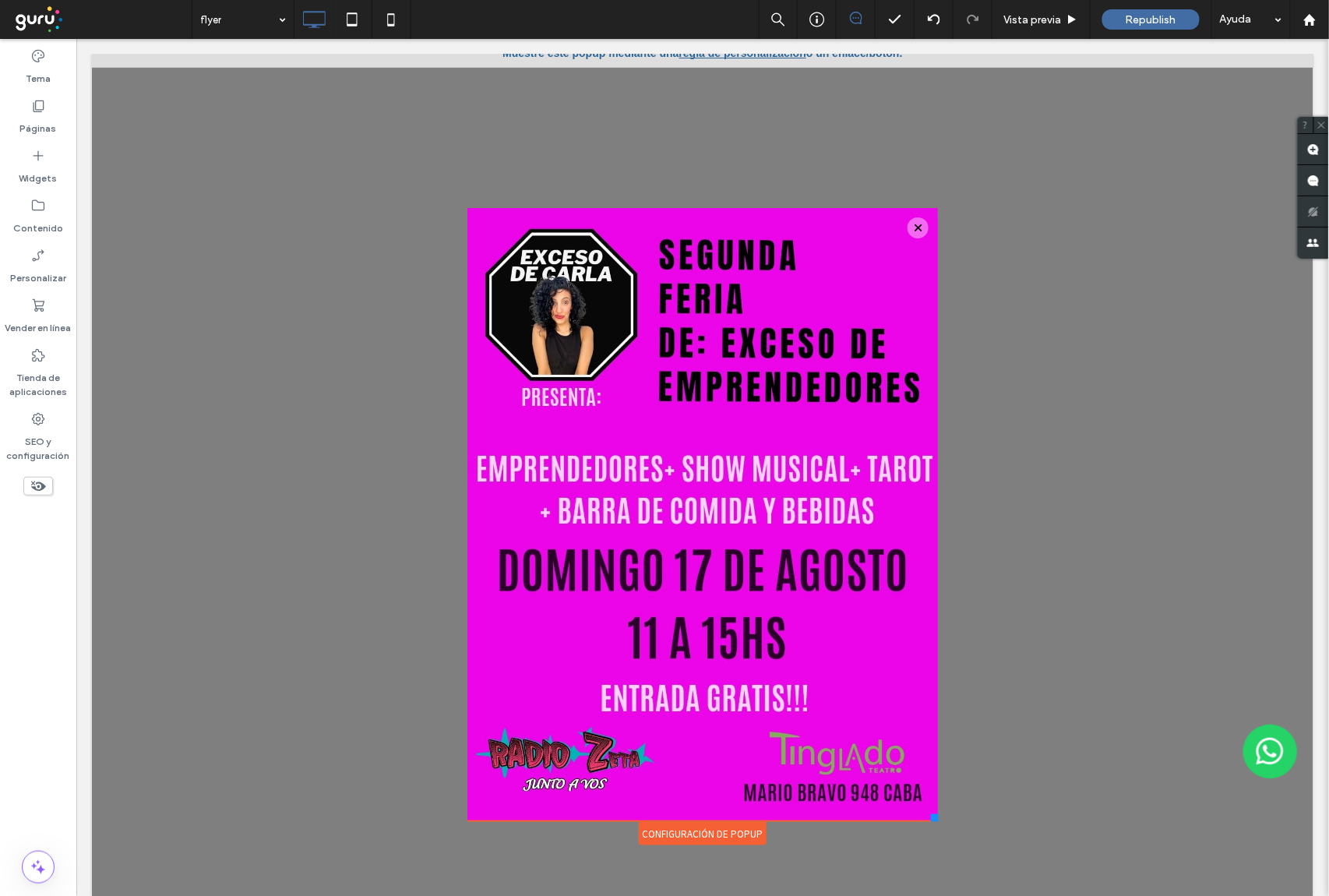
scroll to position [0, 0]
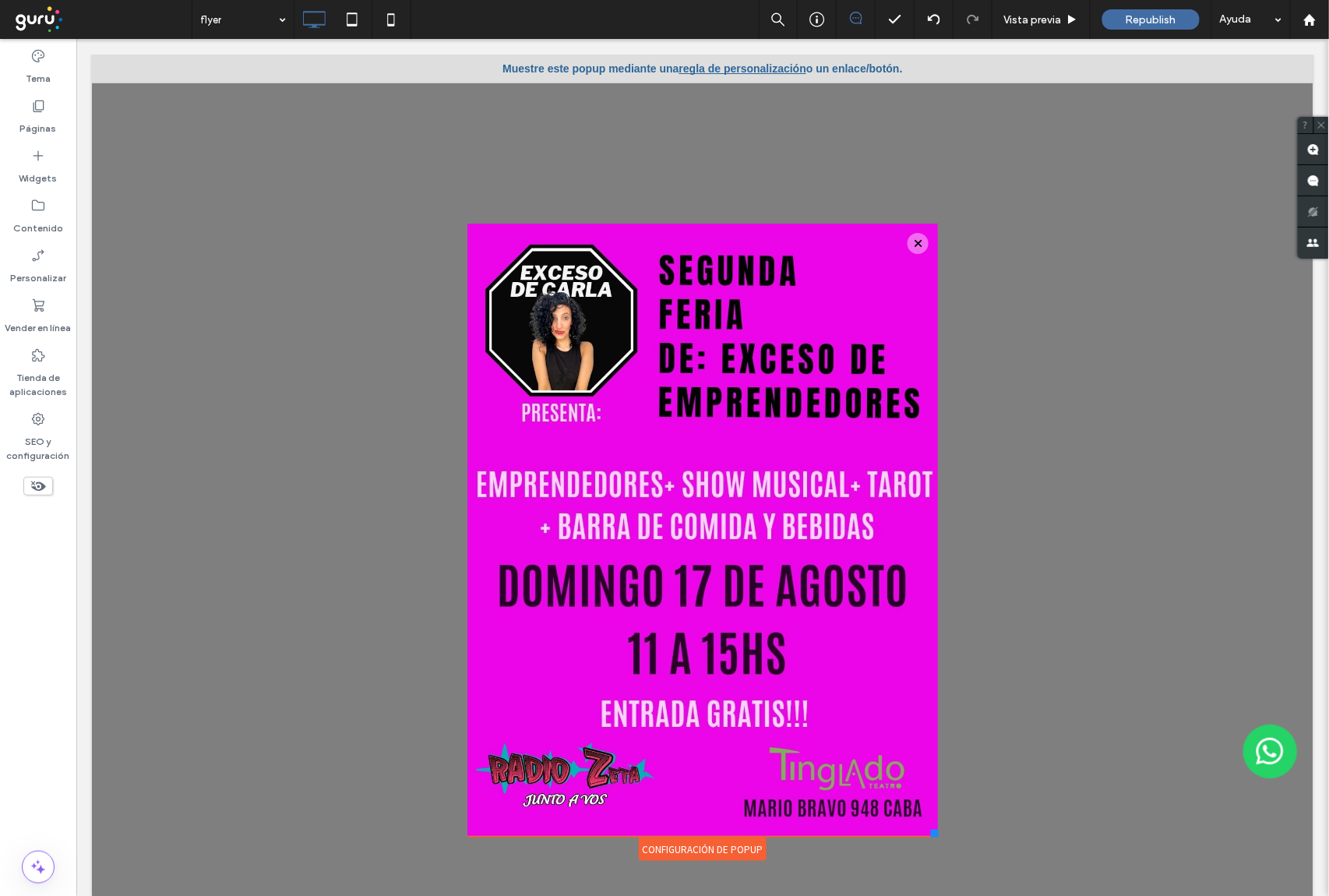
click at [732, 65] on div "Envíos a Todo el País! Escriba el subtítulo aquí Botón Nueva Colección Velas Di…" at bounding box center [702, 463] width 479 height 797
click at [43, 268] on label "Personalizar" at bounding box center [38, 274] width 56 height 22
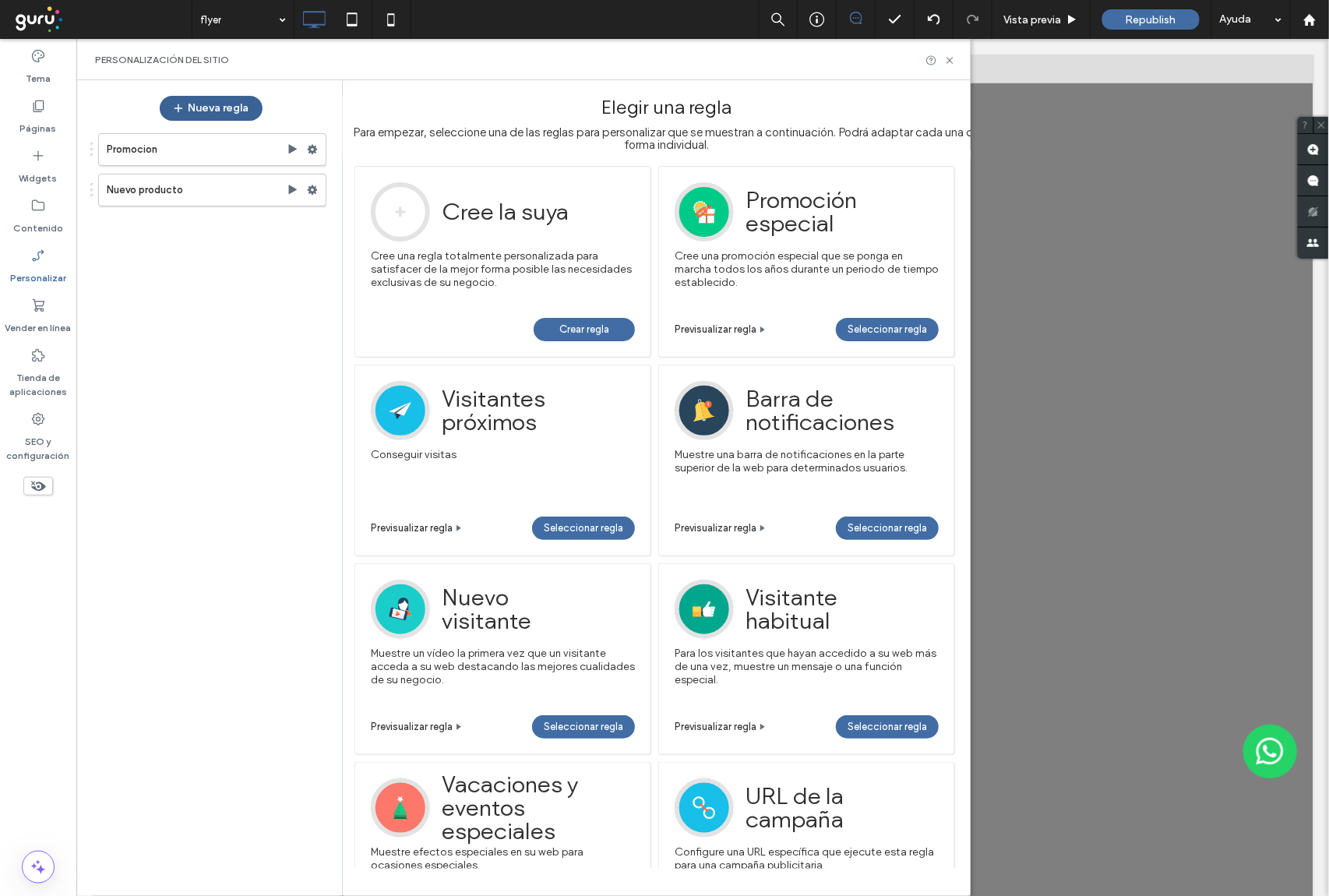
click at [210, 112] on button "Nueva regla" at bounding box center [210, 108] width 103 height 25
click at [583, 328] on span "Crear regla" at bounding box center [584, 329] width 50 height 24
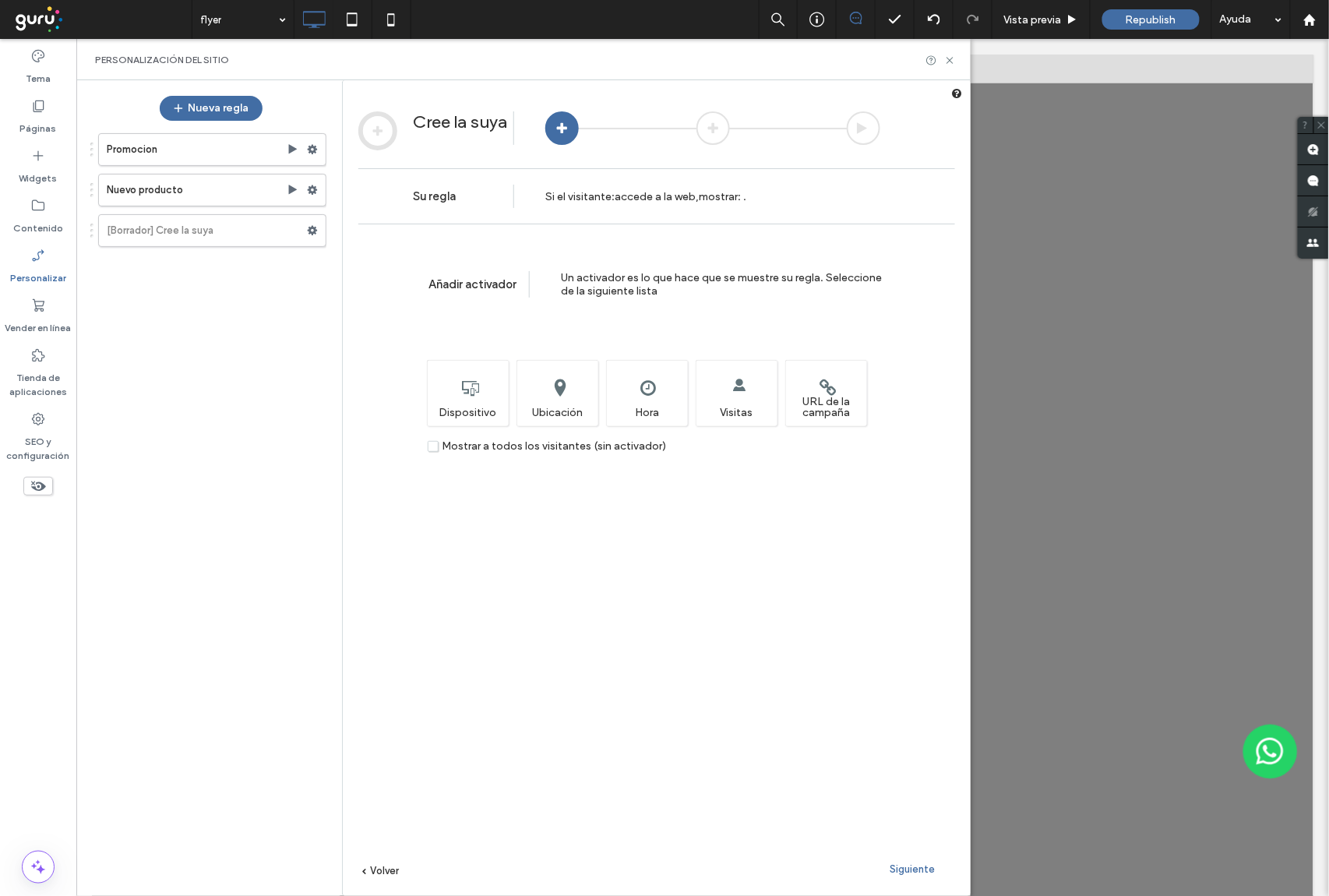
click at [434, 450] on label "Mostrar a todos los visitantes (sin activador)" at bounding box center [547, 446] width 238 height 12
click at [898, 869] on span "Siguiente" at bounding box center [911, 869] width 45 height 12
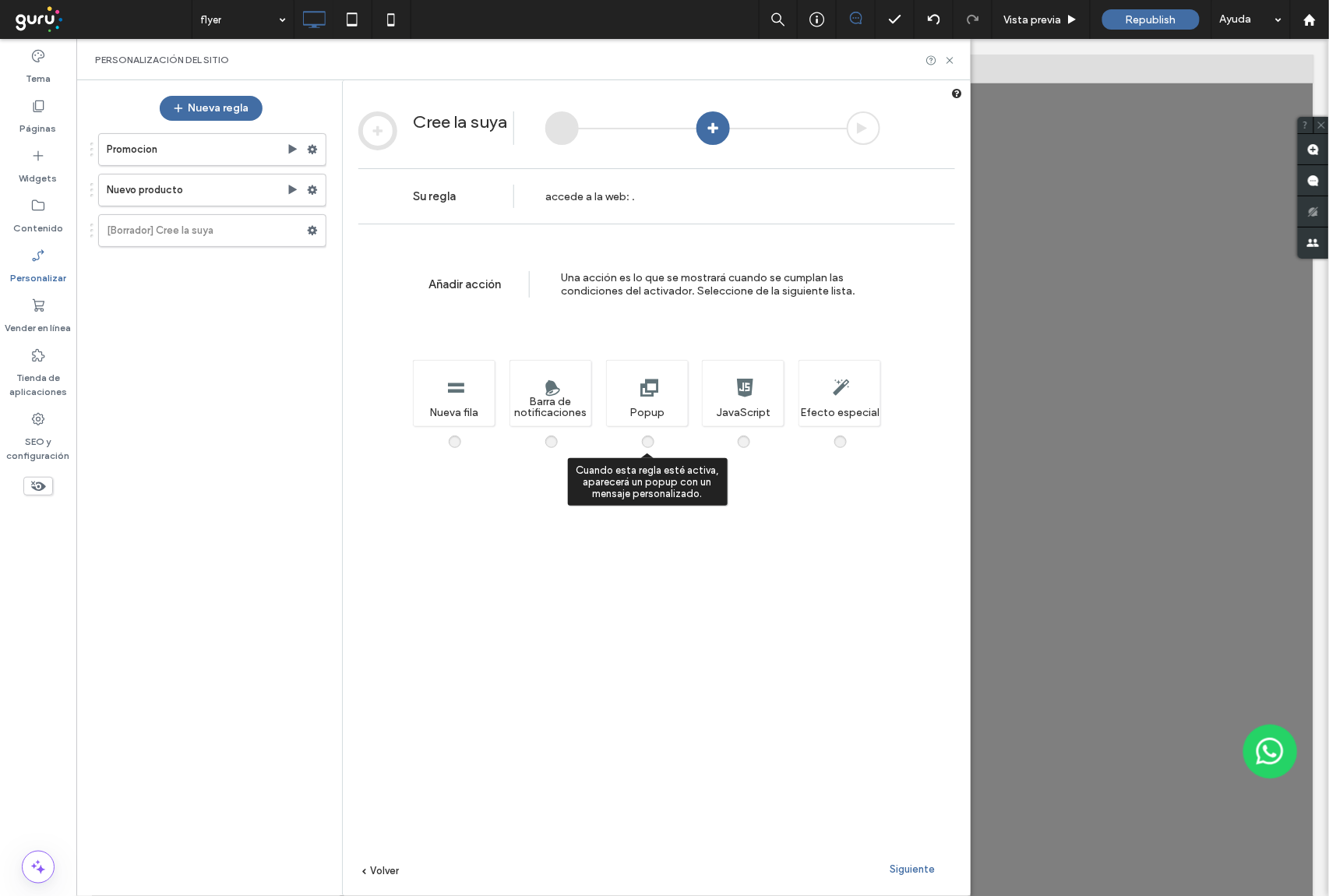
click at [658, 434] on span at bounding box center [658, 434] width 0 height 0
click at [932, 863] on span "Siguiente" at bounding box center [911, 869] width 45 height 12
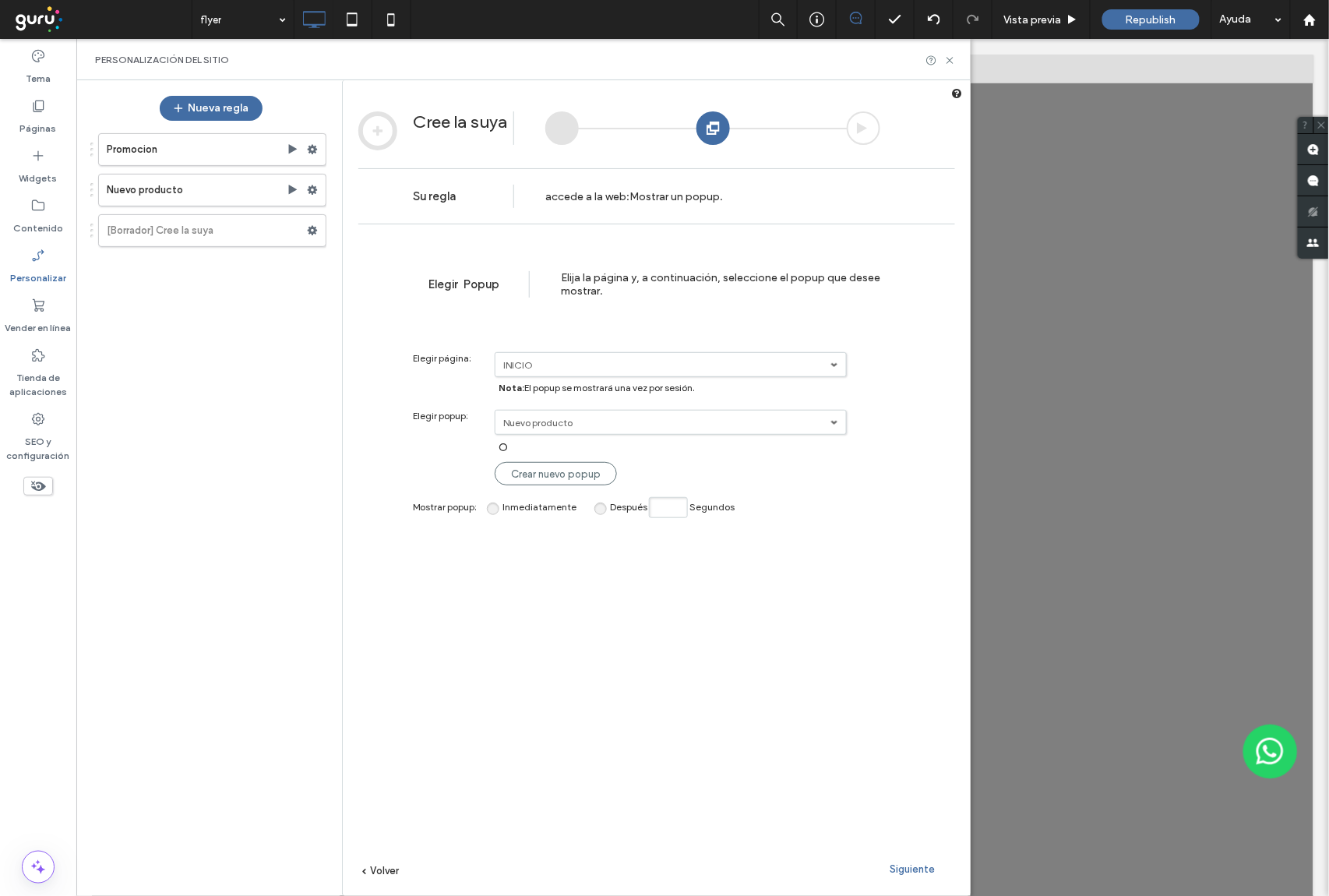
click at [773, 371] on label "Nuevo producto" at bounding box center [667, 365] width 328 height 12
click at [0, 0] on link "flyer" at bounding box center [0, 0] width 0 height 0
click at [661, 512] on input "Después Segundos" at bounding box center [669, 507] width 39 height 21
type input "*"
click at [911, 876] on div "Siguiente" at bounding box center [911, 869] width 86 height 24
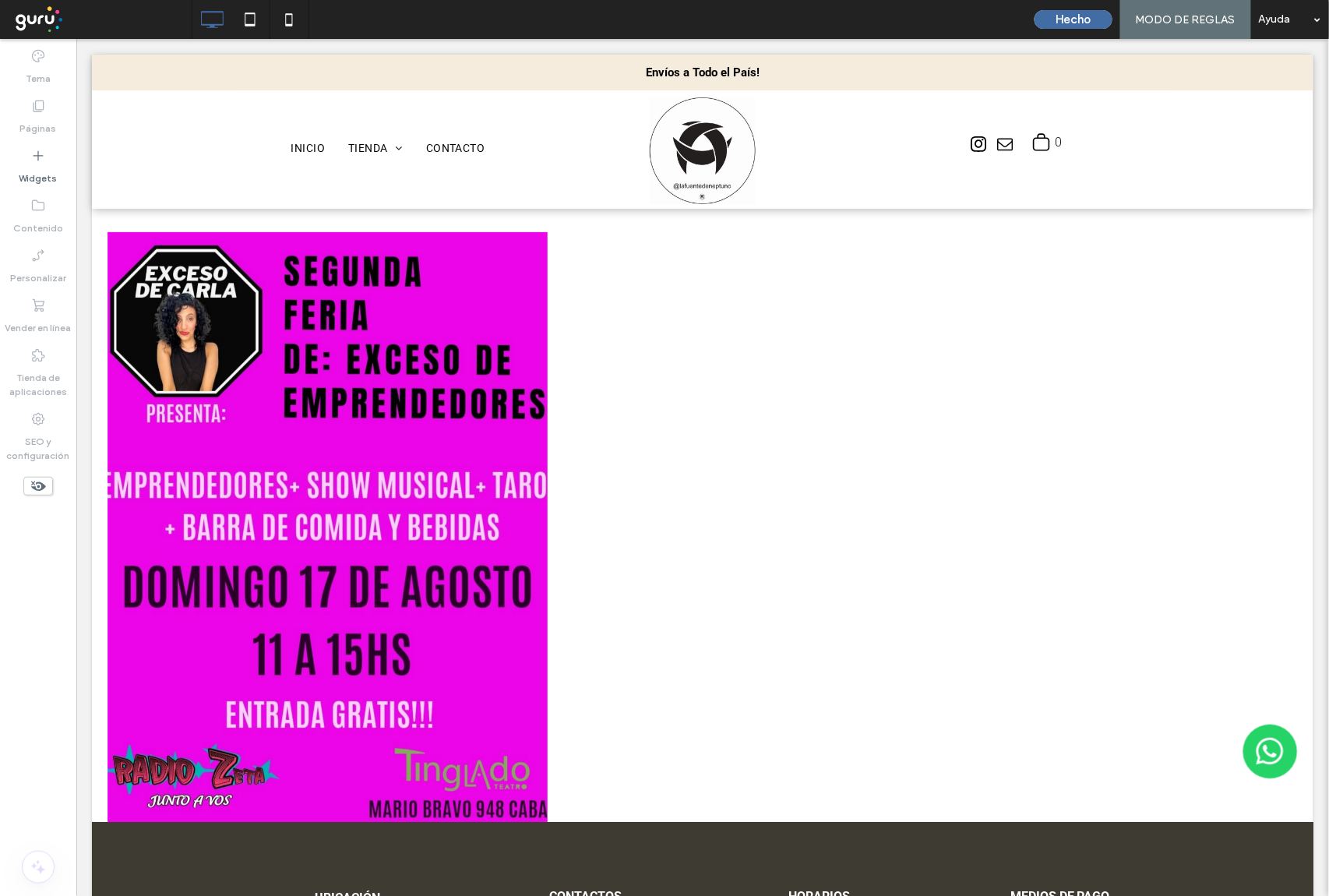
click at [1085, 8] on div "Hecho MODO DE REGLAS Ayuda" at bounding box center [1178, 20] width 302 height 39
click at [1085, 15] on button "Hecho" at bounding box center [1074, 20] width 78 height 19
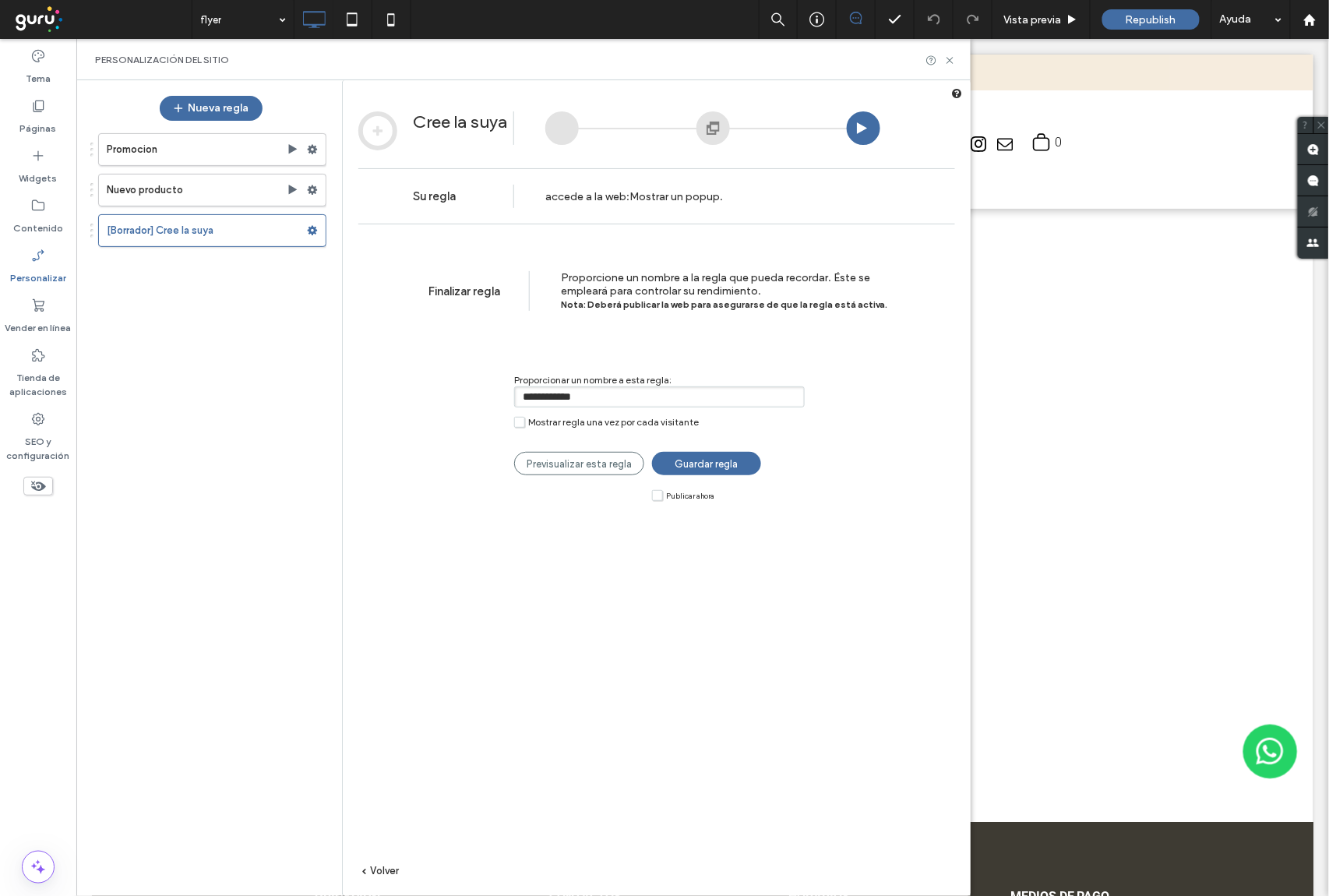
click at [517, 425] on label "Mostrar regla una vez por cada visitante" at bounding box center [607, 422] width 185 height 12
click at [520, 428] on label "Mostrar regla una vez por cada visitante" at bounding box center [607, 422] width 185 height 12
click at [518, 425] on label "Mostrar regla una vez por cada visitante" at bounding box center [607, 422] width 185 height 12
click at [518, 427] on label "Mostrar regla una vez por cada visitante" at bounding box center [607, 422] width 185 height 12
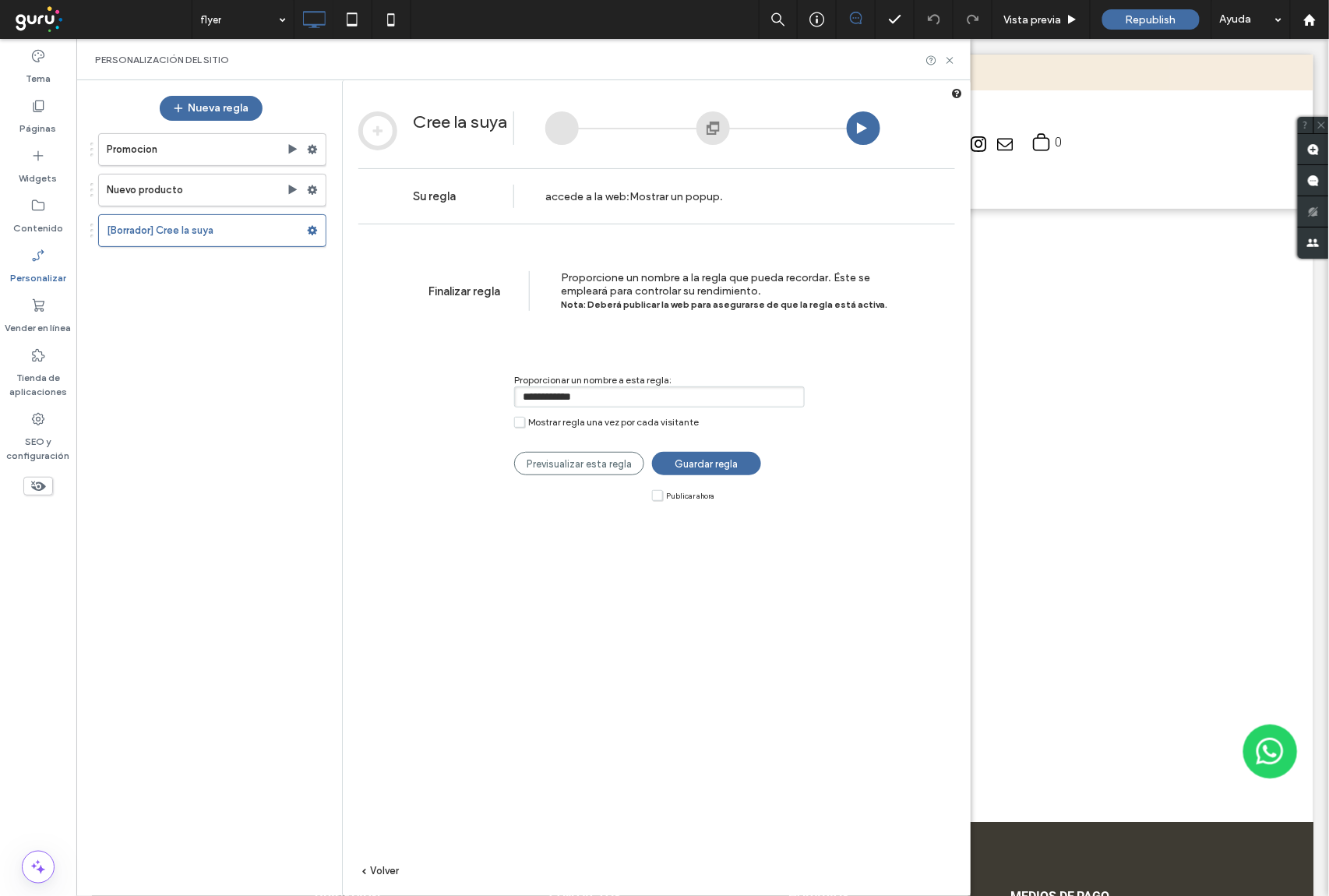
click at [658, 501] on label "Publicar ahora" at bounding box center [682, 495] width 62 height 12
click at [388, 874] on span "Volver" at bounding box center [384, 871] width 29 height 12
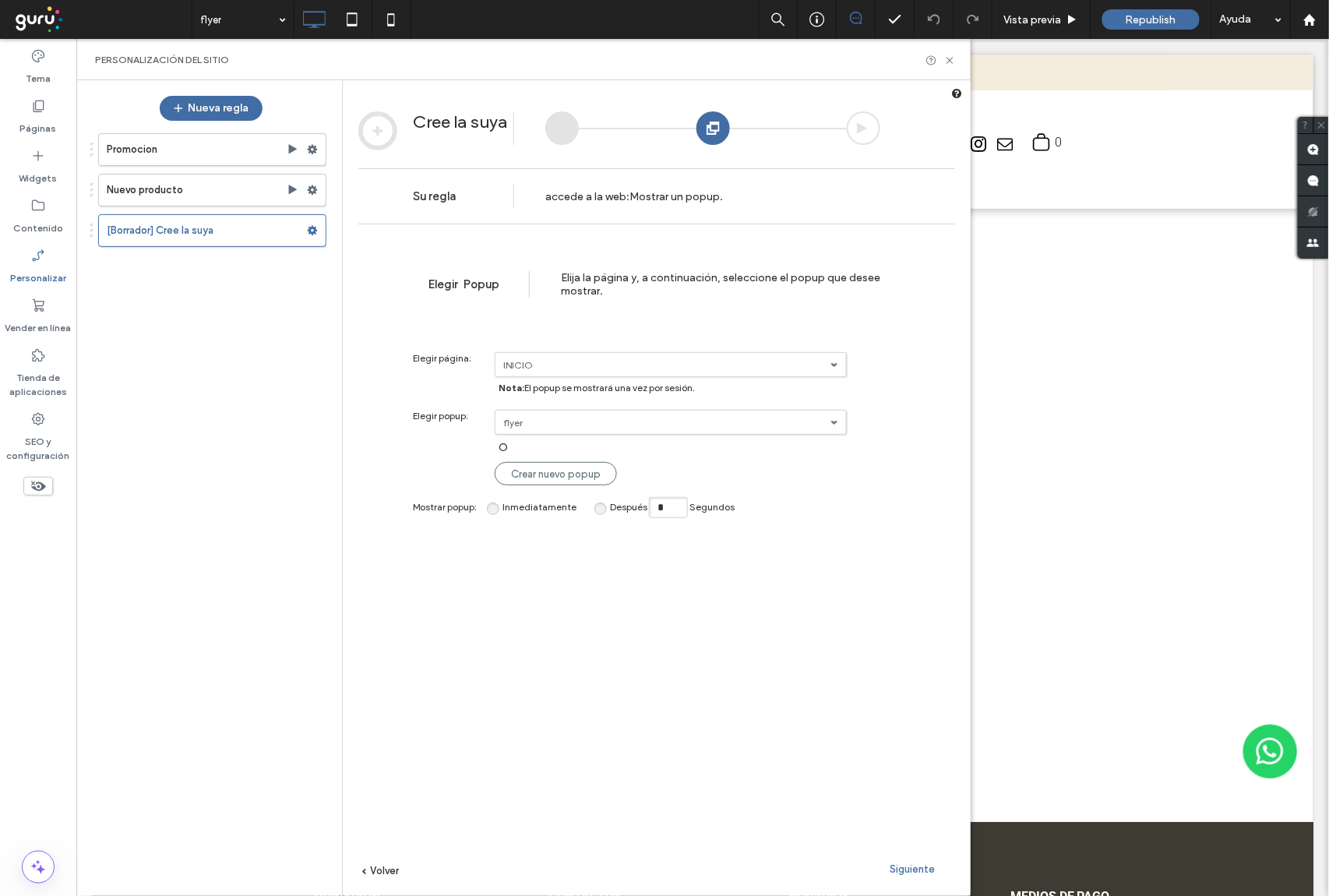
click at [388, 876] on span "Volver" at bounding box center [384, 871] width 29 height 12
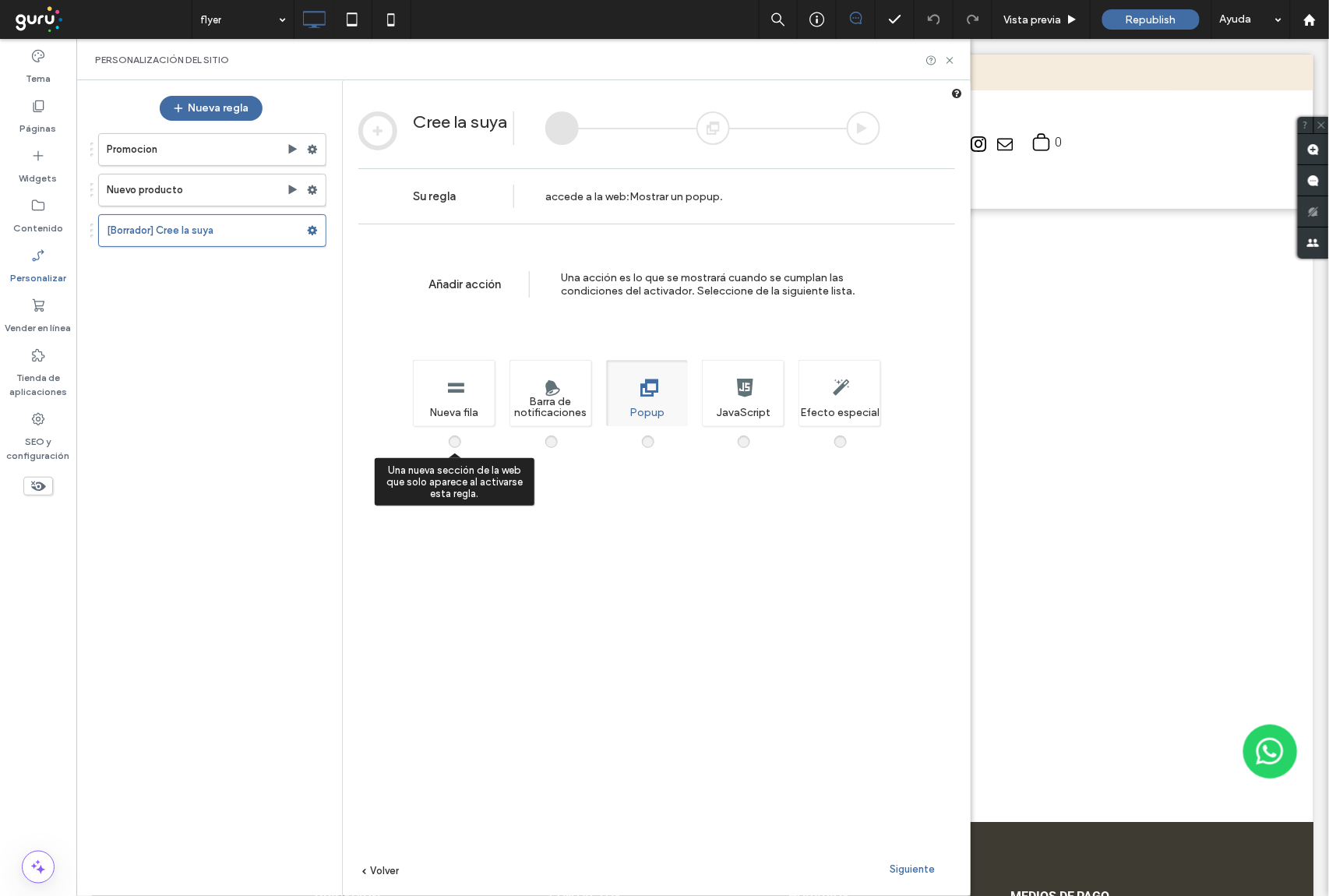
click at [464, 434] on span at bounding box center [464, 434] width 0 height 0
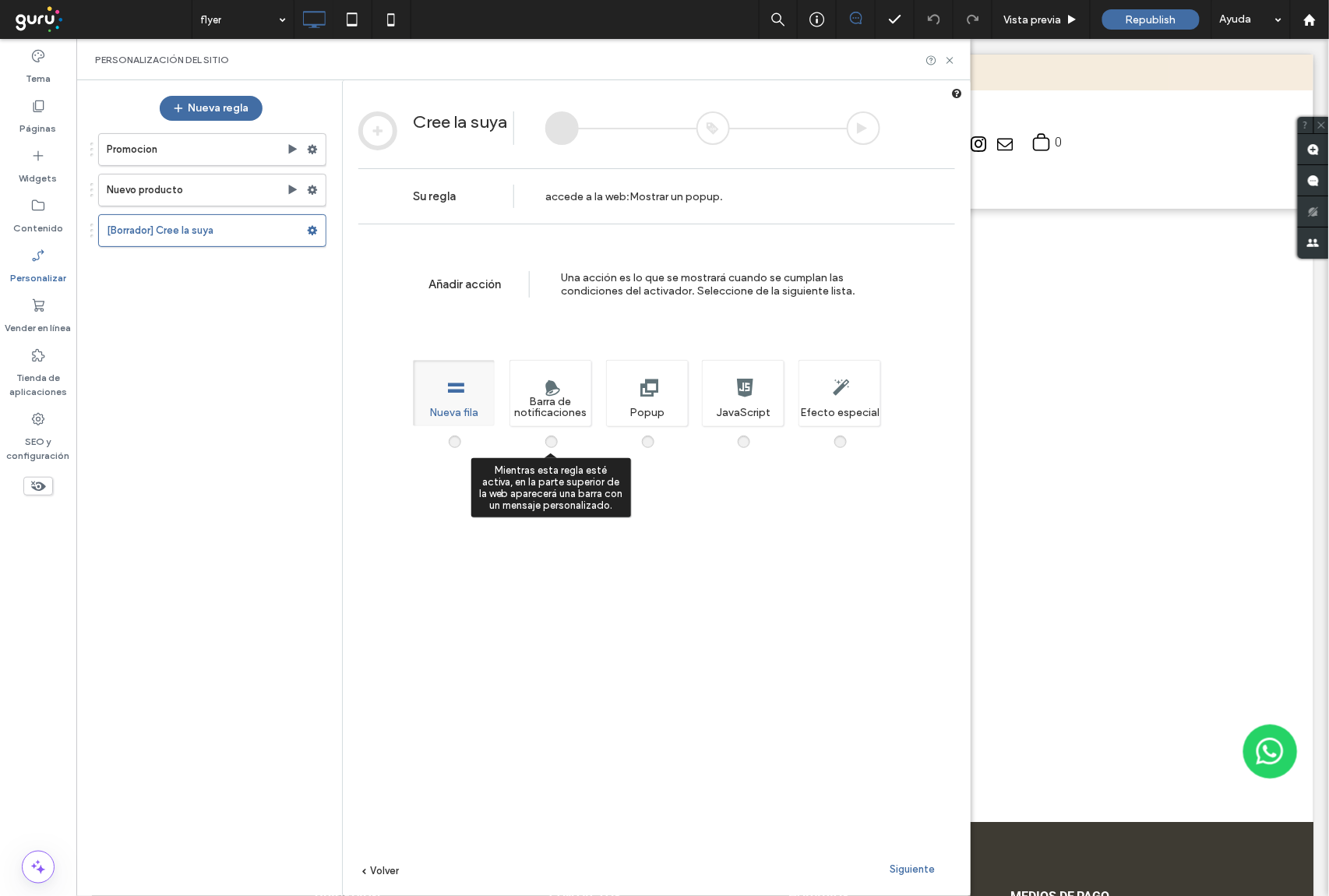
click at [561, 434] on span at bounding box center [561, 434] width 0 height 0
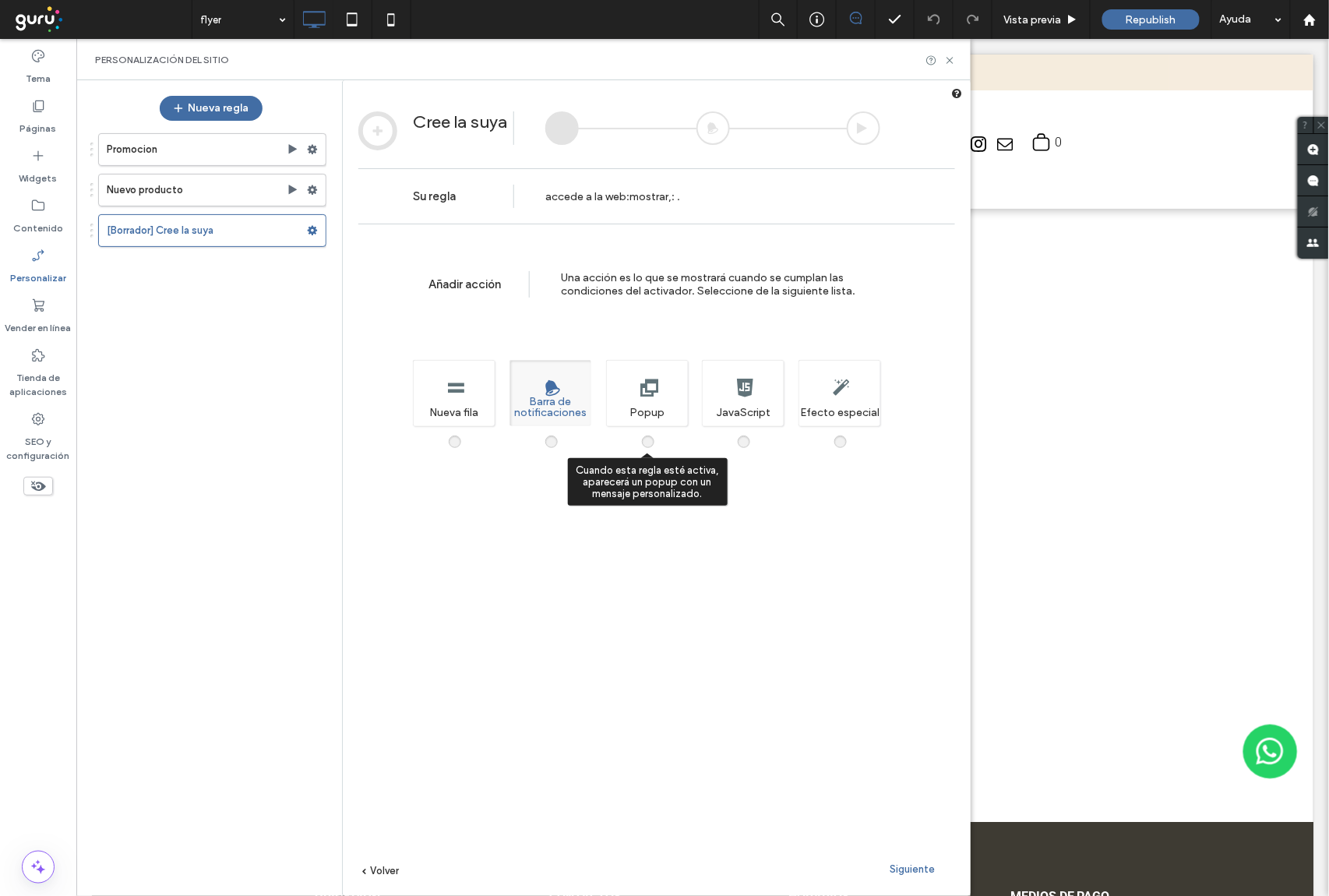
click at [658, 434] on span at bounding box center [658, 434] width 0 height 0
click at [914, 870] on span "Siguiente" at bounding box center [911, 869] width 45 height 12
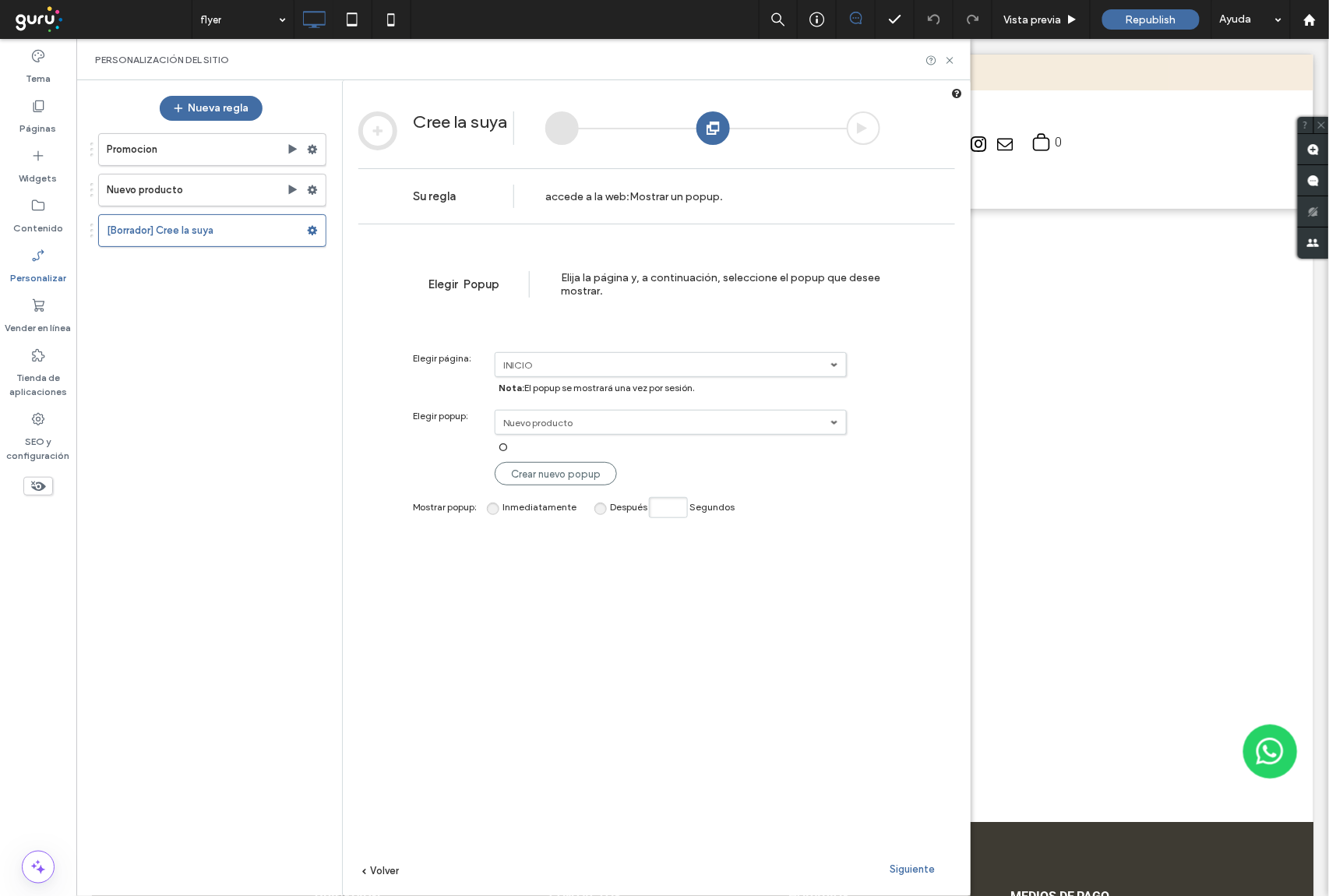
click at [576, 361] on label "INICIO" at bounding box center [667, 365] width 328 height 12
click at [577, 365] on label "INICIO" at bounding box center [667, 365] width 328 height 12
click at [603, 371] on label "Nuevo producto" at bounding box center [667, 365] width 328 height 12
click at [615, 423] on label "Nuevo producto" at bounding box center [667, 423] width 328 height 12
click at [615, 371] on label "Nuevo producto" at bounding box center [667, 365] width 328 height 12
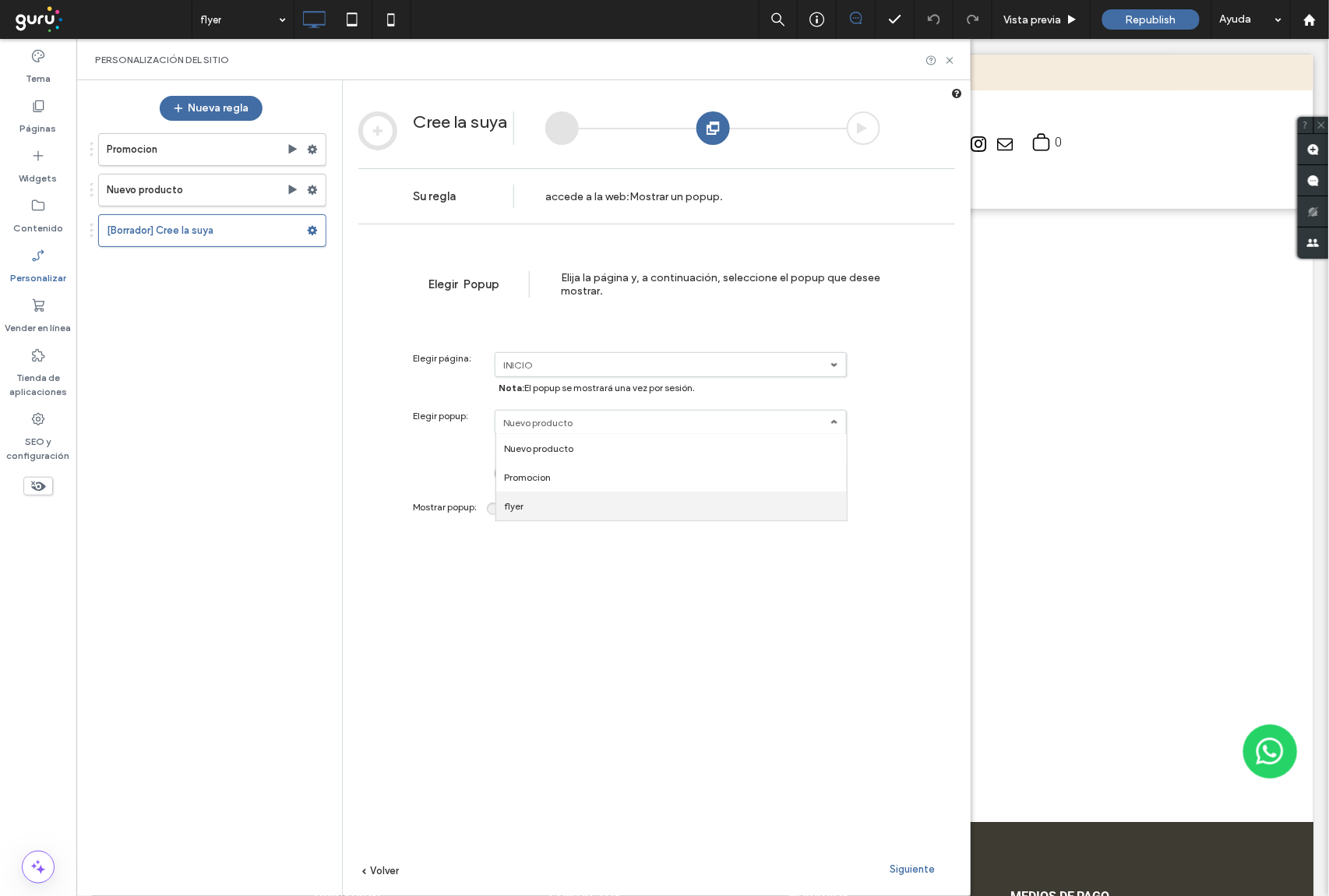
click at [0, 0] on link "flyer" at bounding box center [0, 0] width 0 height 0
click at [500, 452] on span "O" at bounding box center [502, 448] width 9 height 14
click at [600, 518] on div "Mostrar popup : Inmediatamente Después Segundos" at bounding box center [646, 507] width 468 height 21
click at [610, 512] on span "Después" at bounding box center [629, 507] width 37 height 12
drag, startPoint x: 648, startPoint y: 514, endPoint x: 660, endPoint y: 516, distance: 12.2
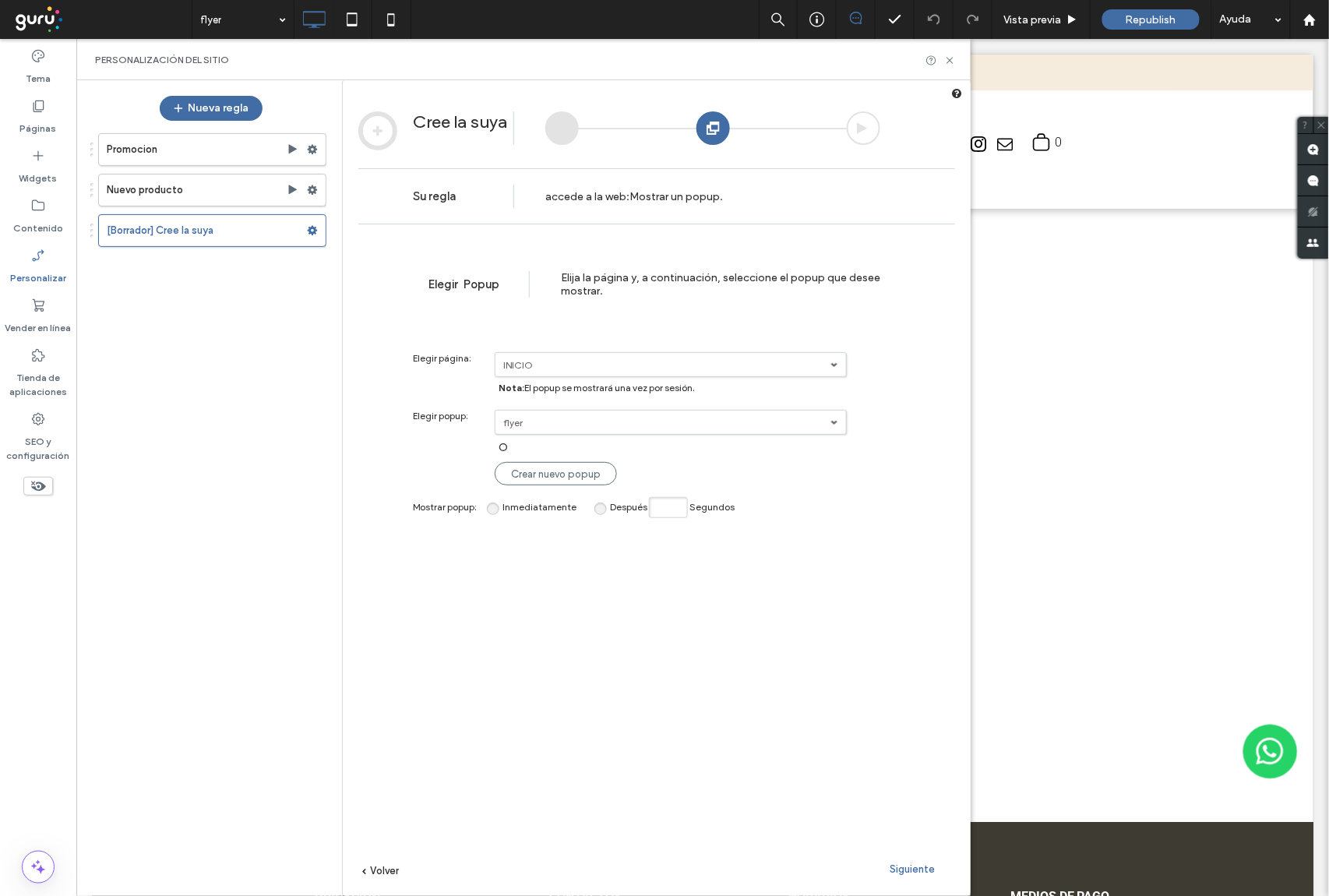
click at [649, 512] on label "Después Segundos" at bounding box center [672, 507] width 140 height 12
drag, startPoint x: 636, startPoint y: 508, endPoint x: 655, endPoint y: 531, distance: 29.8
click at [643, 524] on div "**********" at bounding box center [656, 587] width 597 height 710
click at [668, 518] on input "Después Segundos" at bounding box center [669, 507] width 39 height 21
type input "*"
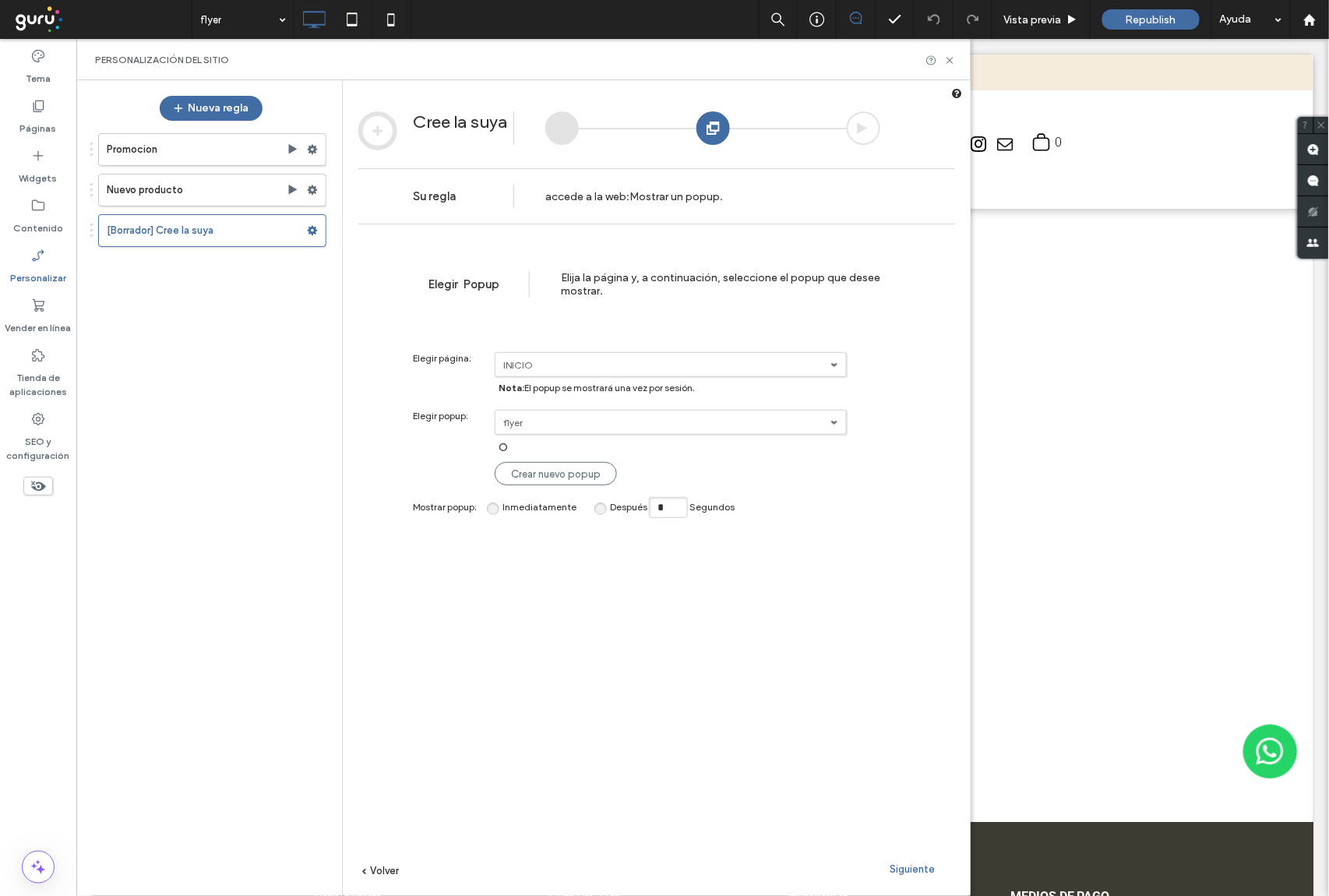
click at [914, 863] on span "Siguiente" at bounding box center [911, 869] width 45 height 12
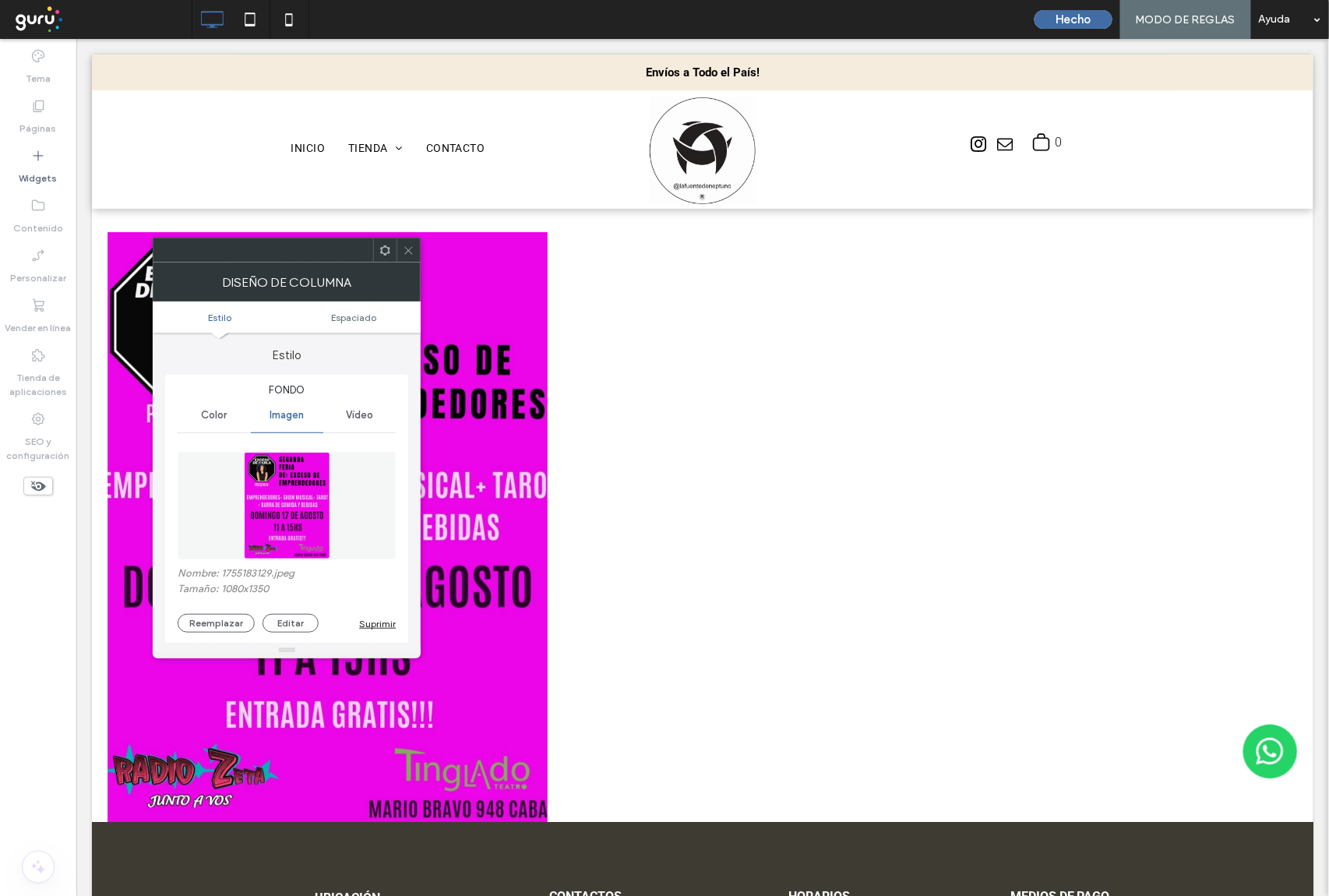
click at [408, 257] on span at bounding box center [409, 250] width 12 height 24
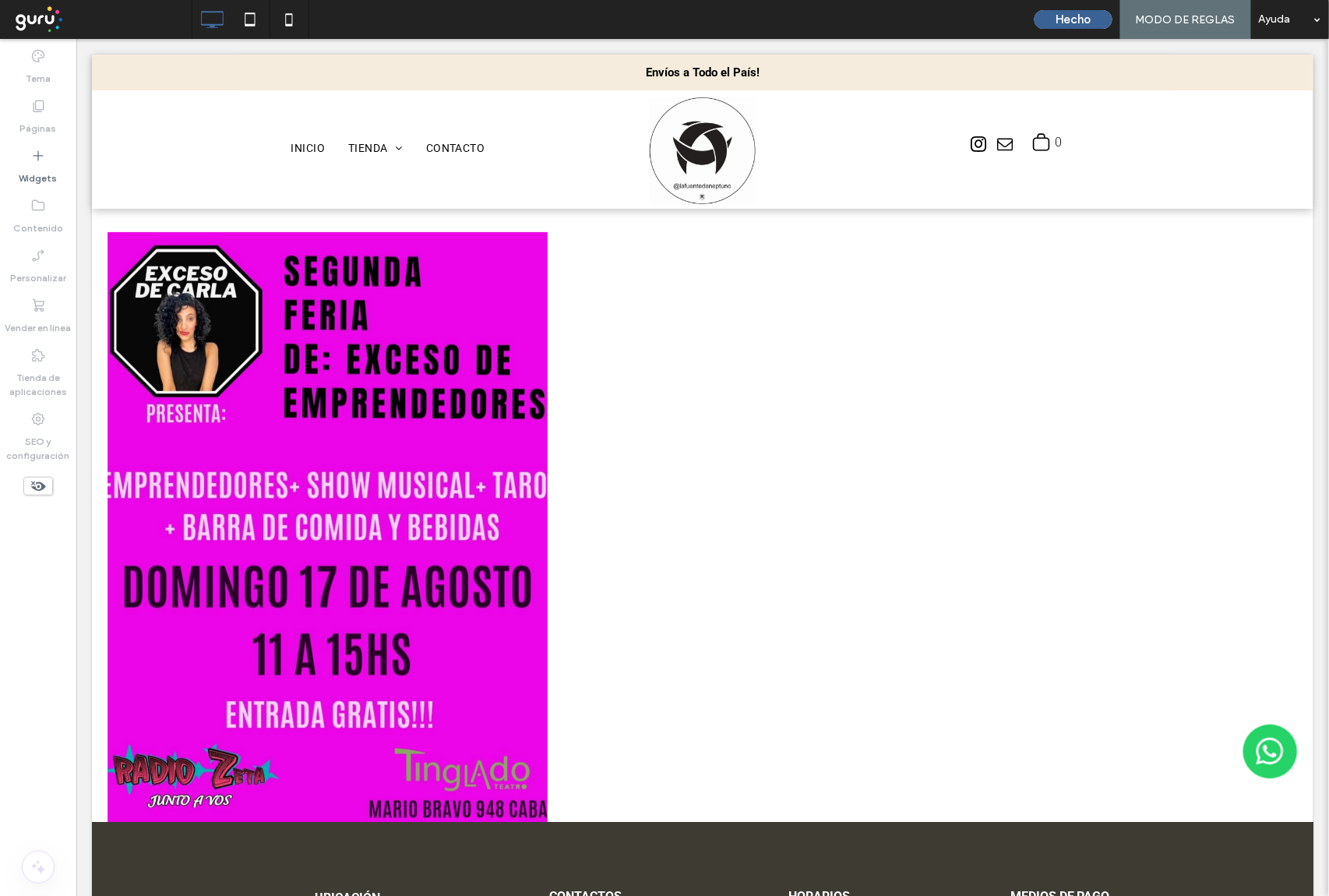
click at [1064, 15] on button "Hecho" at bounding box center [1074, 20] width 78 height 19
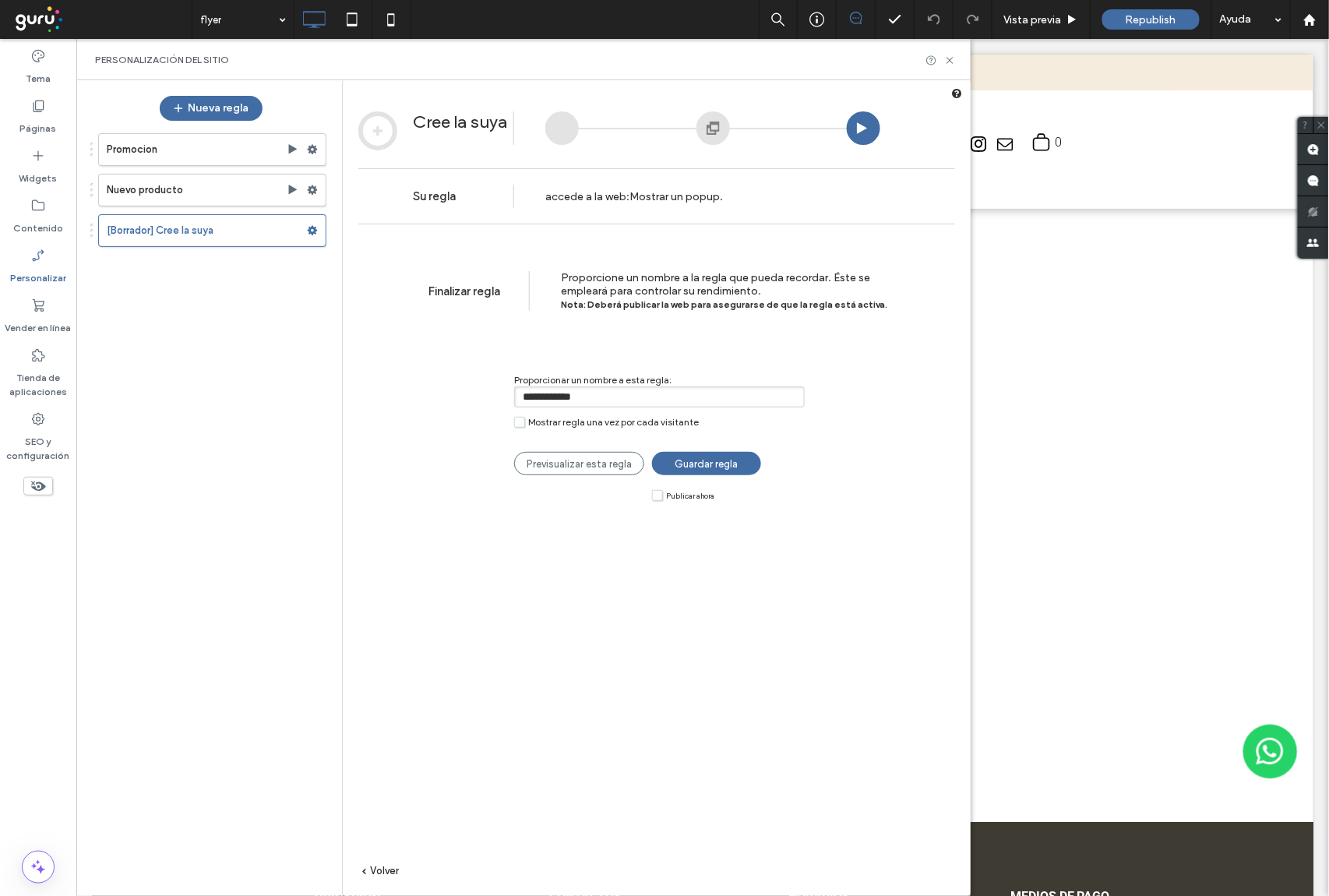
click at [715, 473] on link "Guardar regla" at bounding box center [706, 463] width 109 height 24
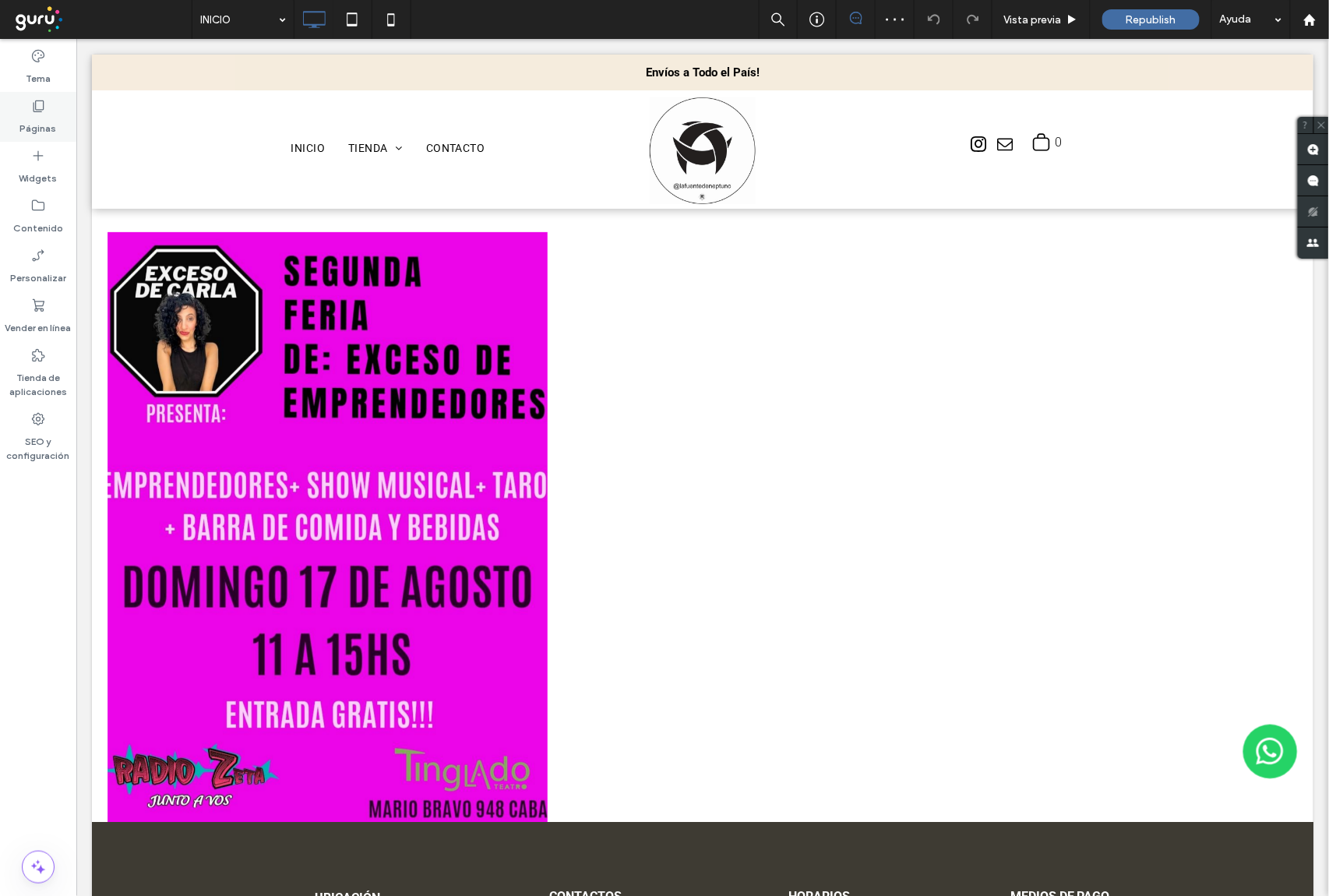
click at [37, 126] on label "Páginas" at bounding box center [38, 125] width 36 height 22
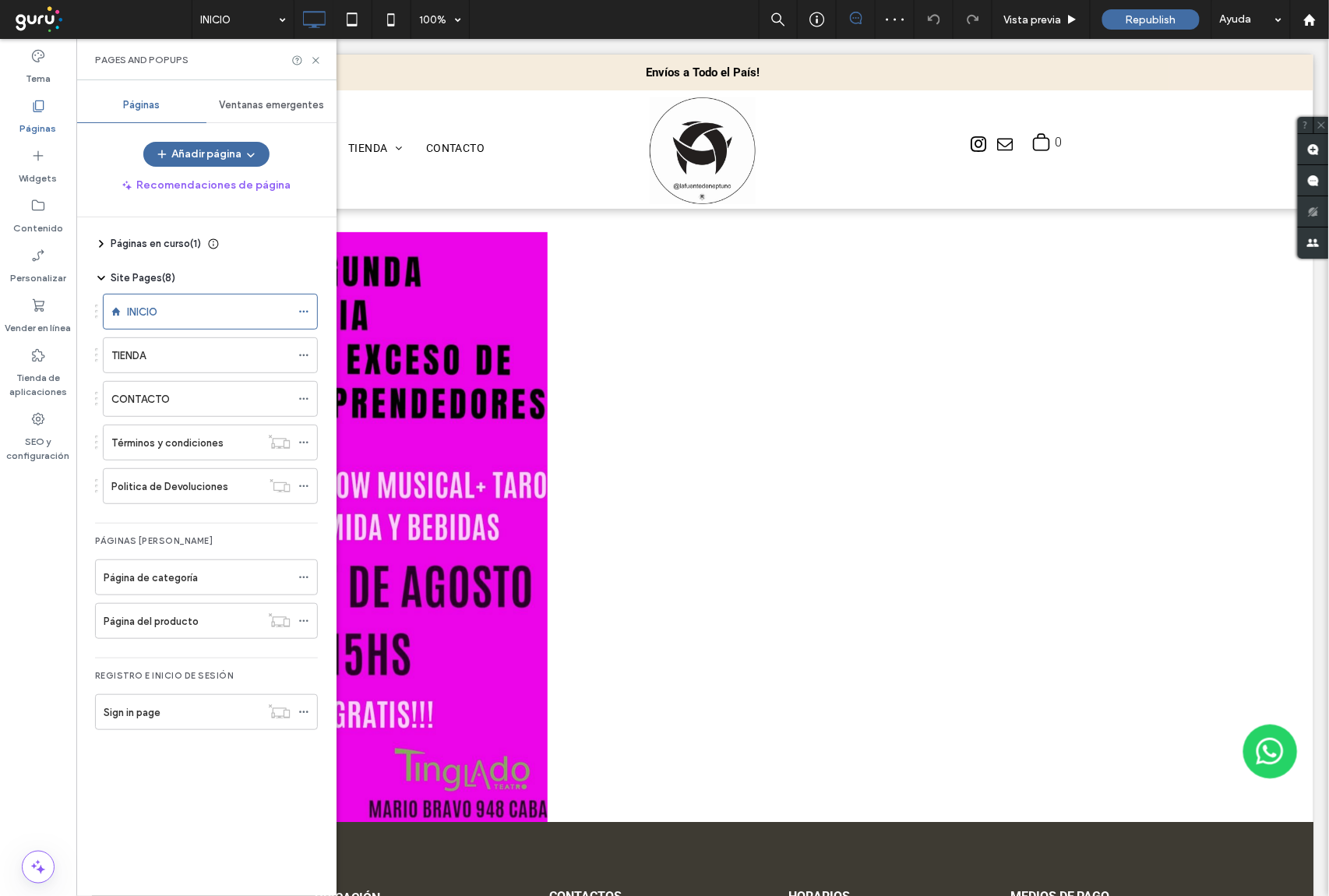
click at [266, 108] on span "Ventanas emergentes" at bounding box center [272, 105] width 105 height 13
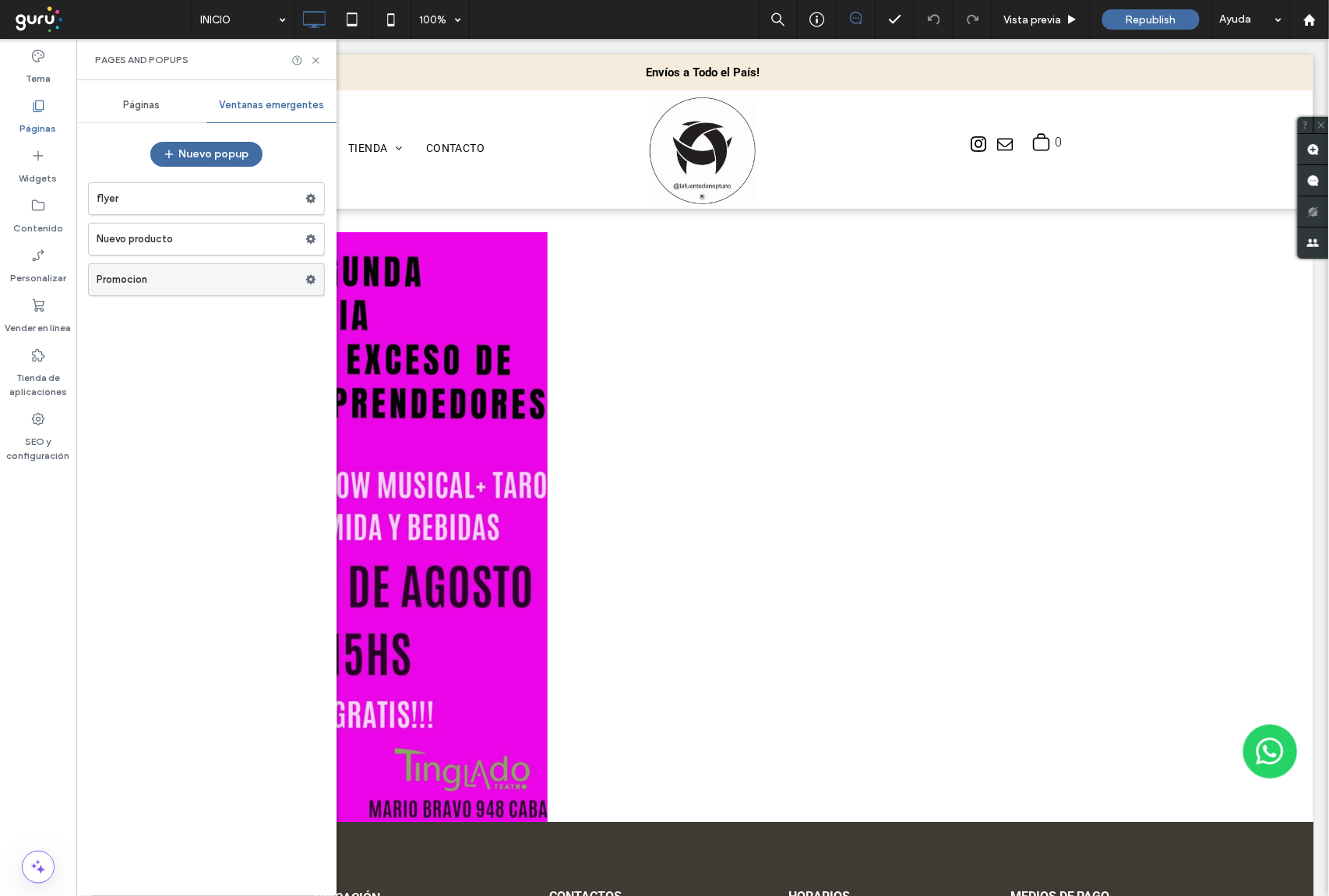
click at [259, 284] on label "Promocion" at bounding box center [201, 279] width 209 height 31
click at [232, 233] on label "Nuevo producto" at bounding box center [201, 238] width 209 height 31
click at [309, 243] on use at bounding box center [311, 238] width 10 height 9
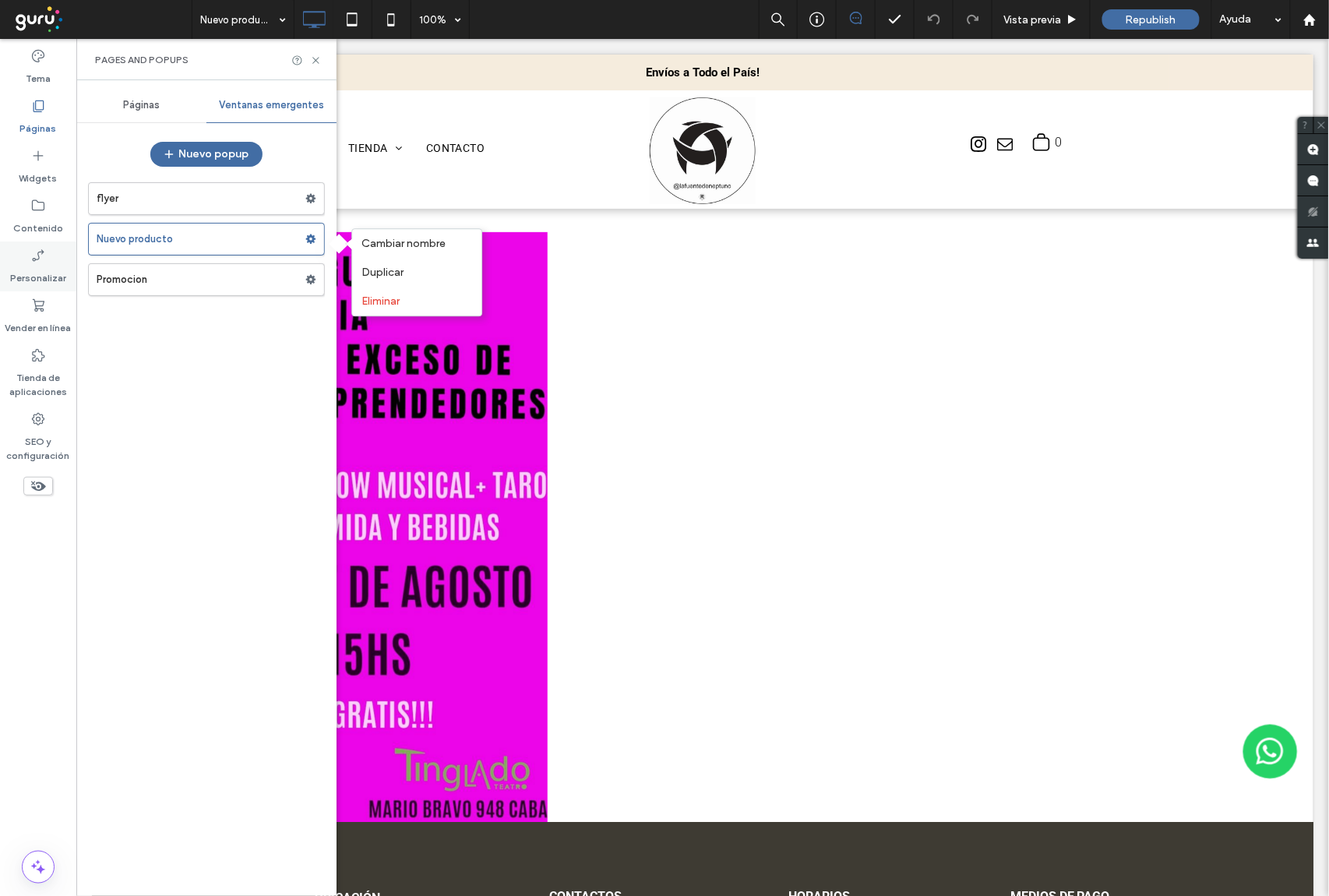
click at [37, 266] on label "Personalizar" at bounding box center [38, 274] width 56 height 22
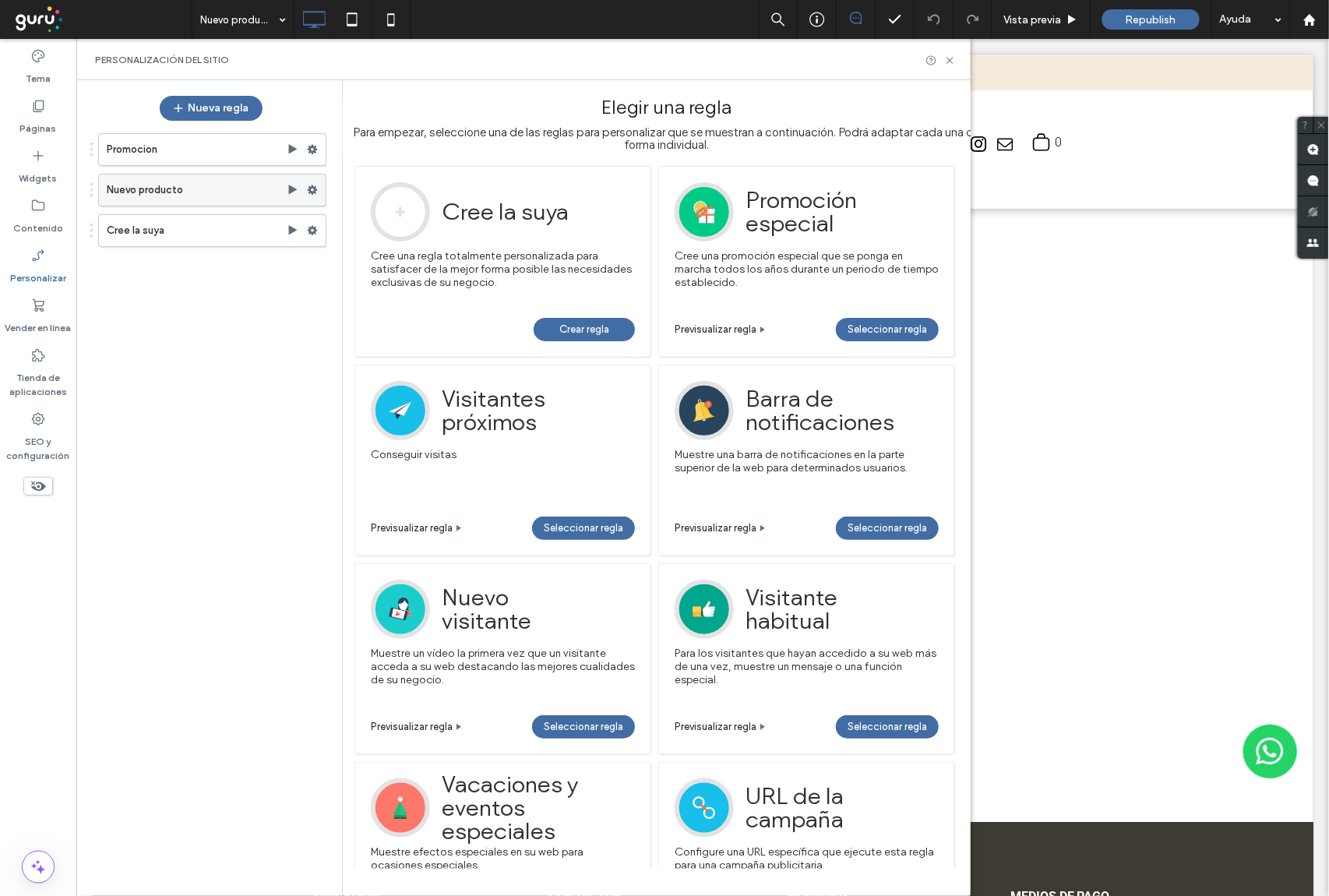
click at [317, 192] on icon at bounding box center [312, 190] width 11 height 11
click at [382, 260] on span "Desactivar" at bounding box center [391, 253] width 54 height 14
click at [1147, 24] on span "Republish" at bounding box center [1151, 20] width 51 height 14
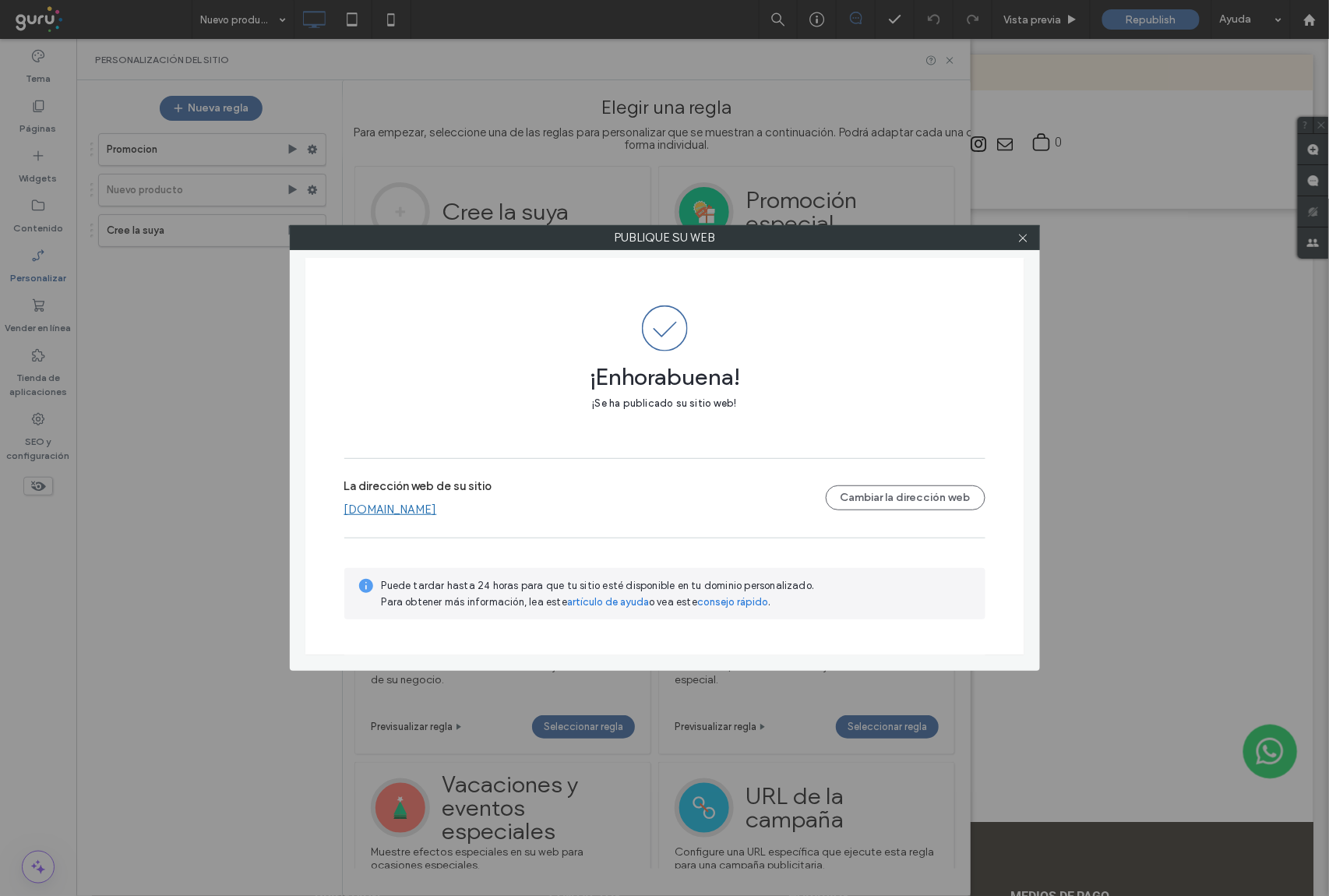
click at [412, 507] on link "[DOMAIN_NAME]" at bounding box center [390, 509] width 93 height 14
click at [1029, 244] on span at bounding box center [1023, 238] width 12 height 24
